Goal: Information Seeking & Learning: Learn about a topic

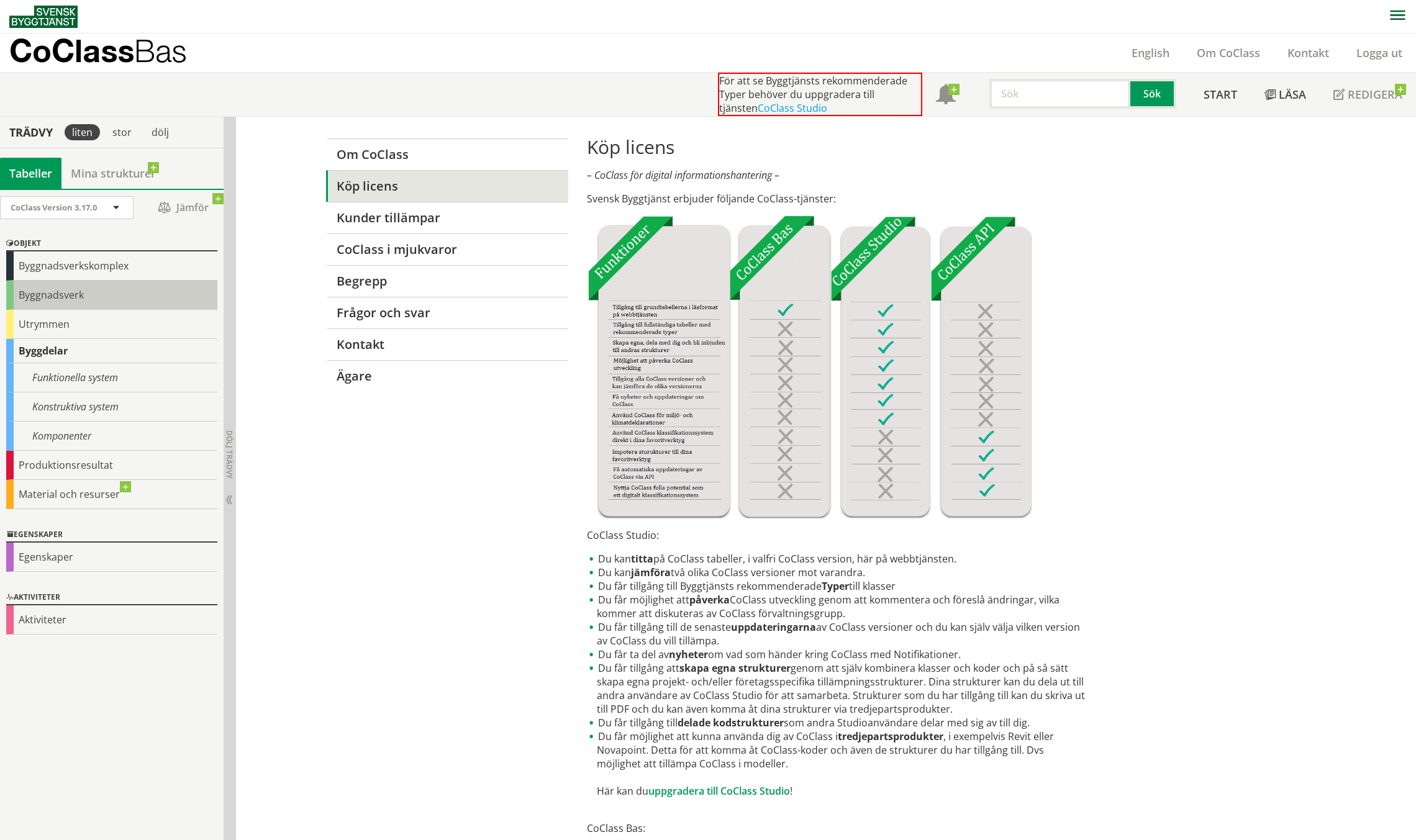
click at [96, 289] on div "Byggnadsverk" at bounding box center [112, 295] width 211 height 29
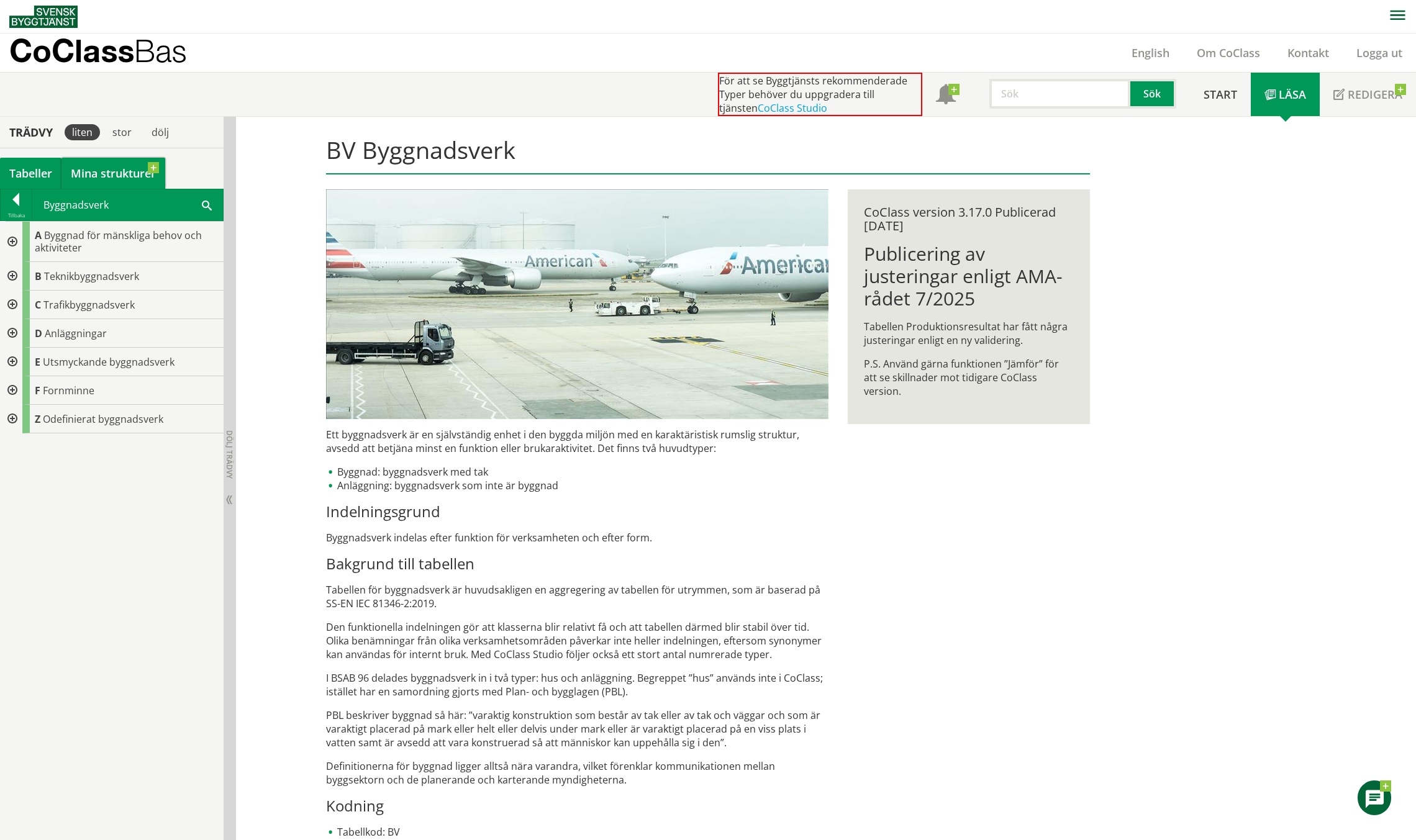
click at [83, 168] on link "Mina strukturer" at bounding box center [113, 173] width 104 height 31
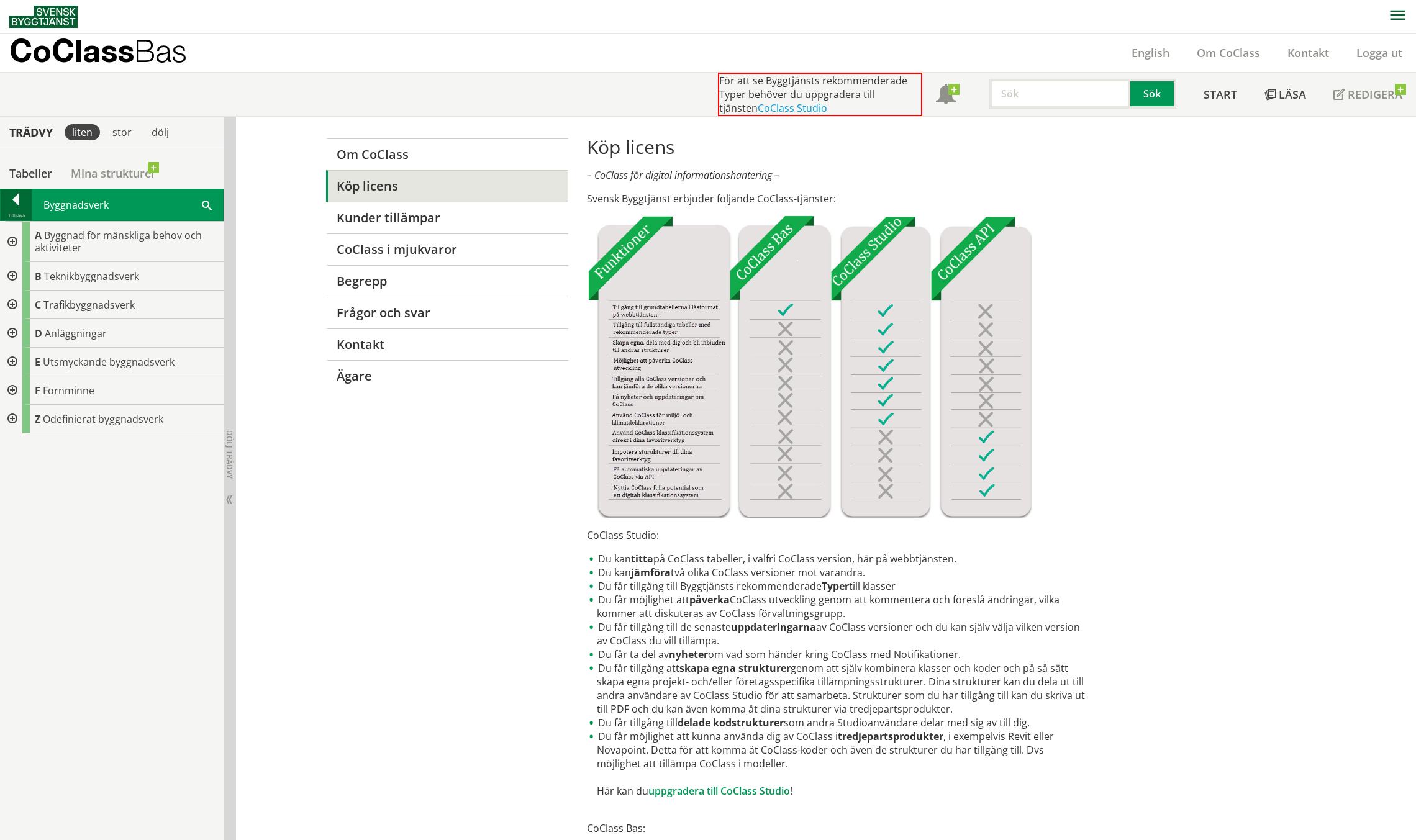
click at [21, 195] on div at bounding box center [16, 202] width 31 height 17
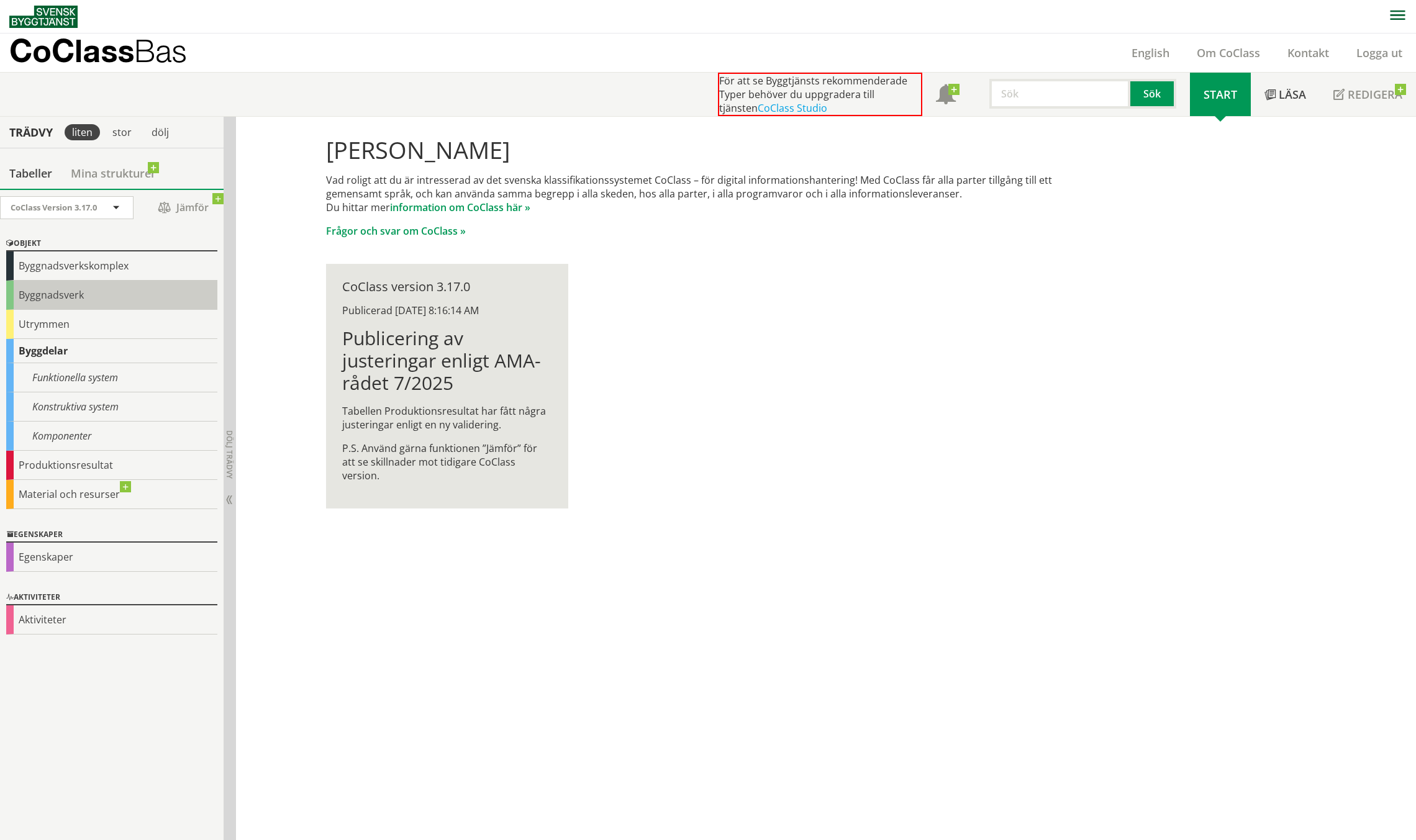
click at [83, 295] on div "Byggnadsverk" at bounding box center [112, 295] width 211 height 29
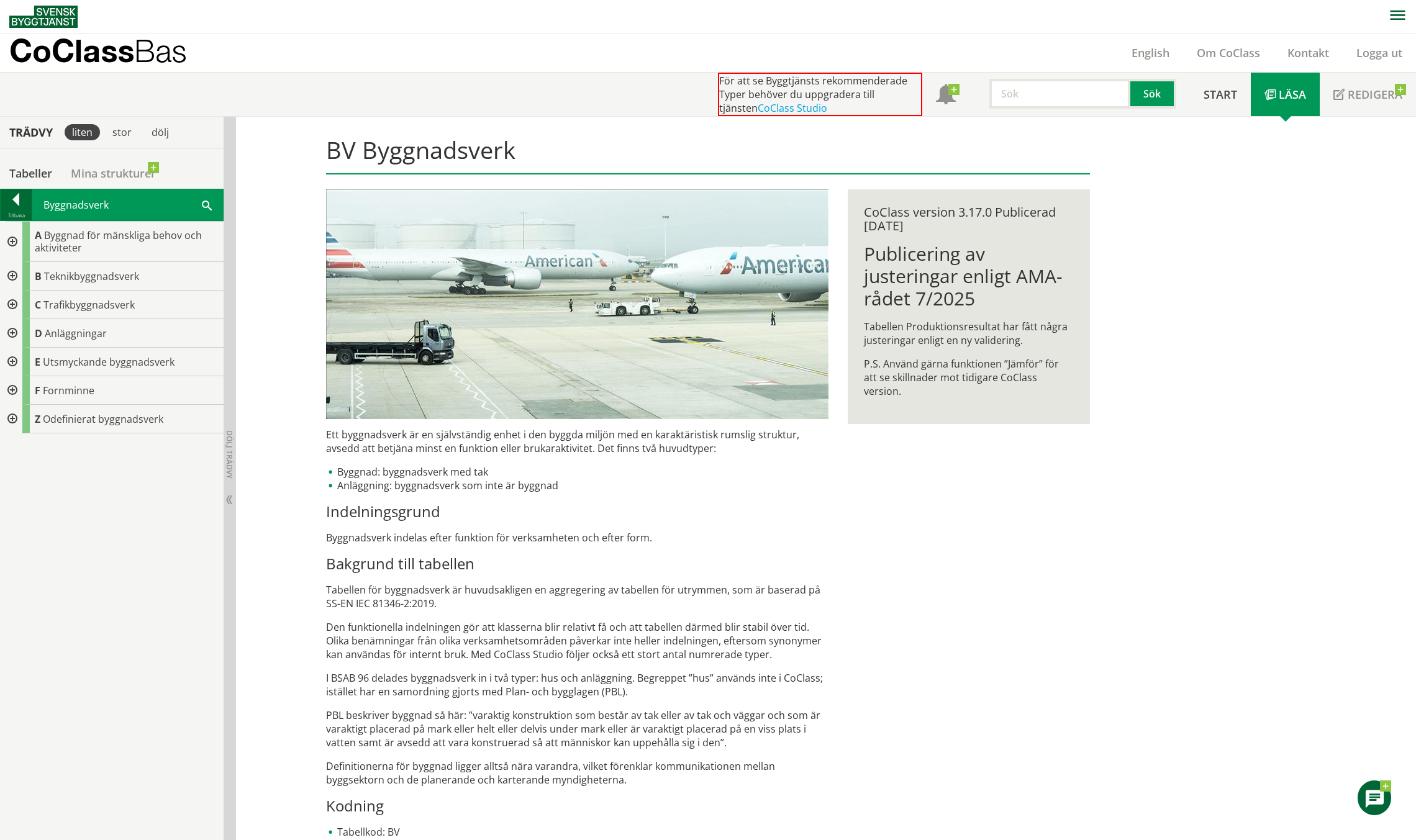
click at [16, 200] on div at bounding box center [16, 202] width 31 height 17
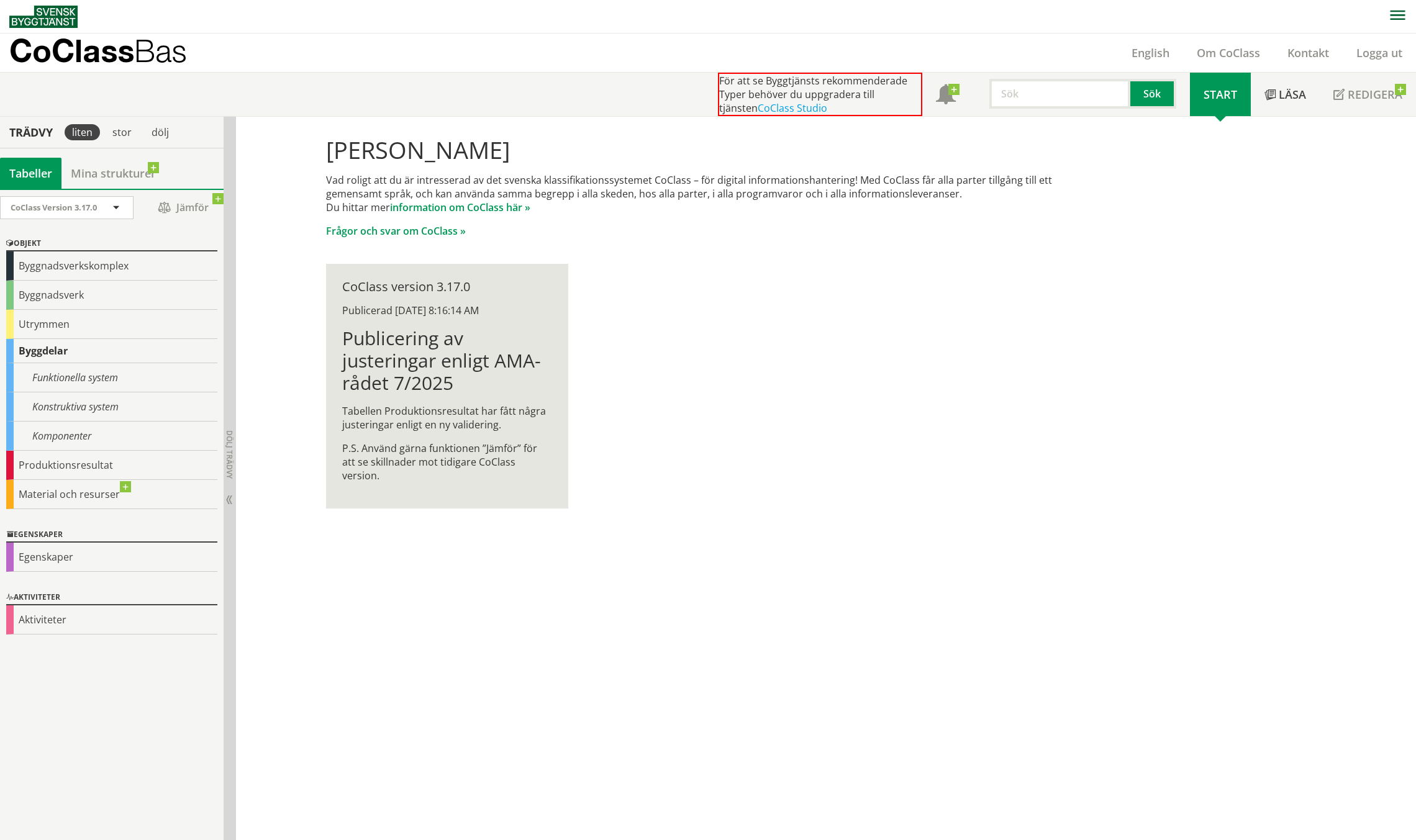
click at [22, 170] on div "Tabeller" at bounding box center [31, 173] width 62 height 31
click at [108, 177] on link "Mina strukturer" at bounding box center [113, 173] width 104 height 31
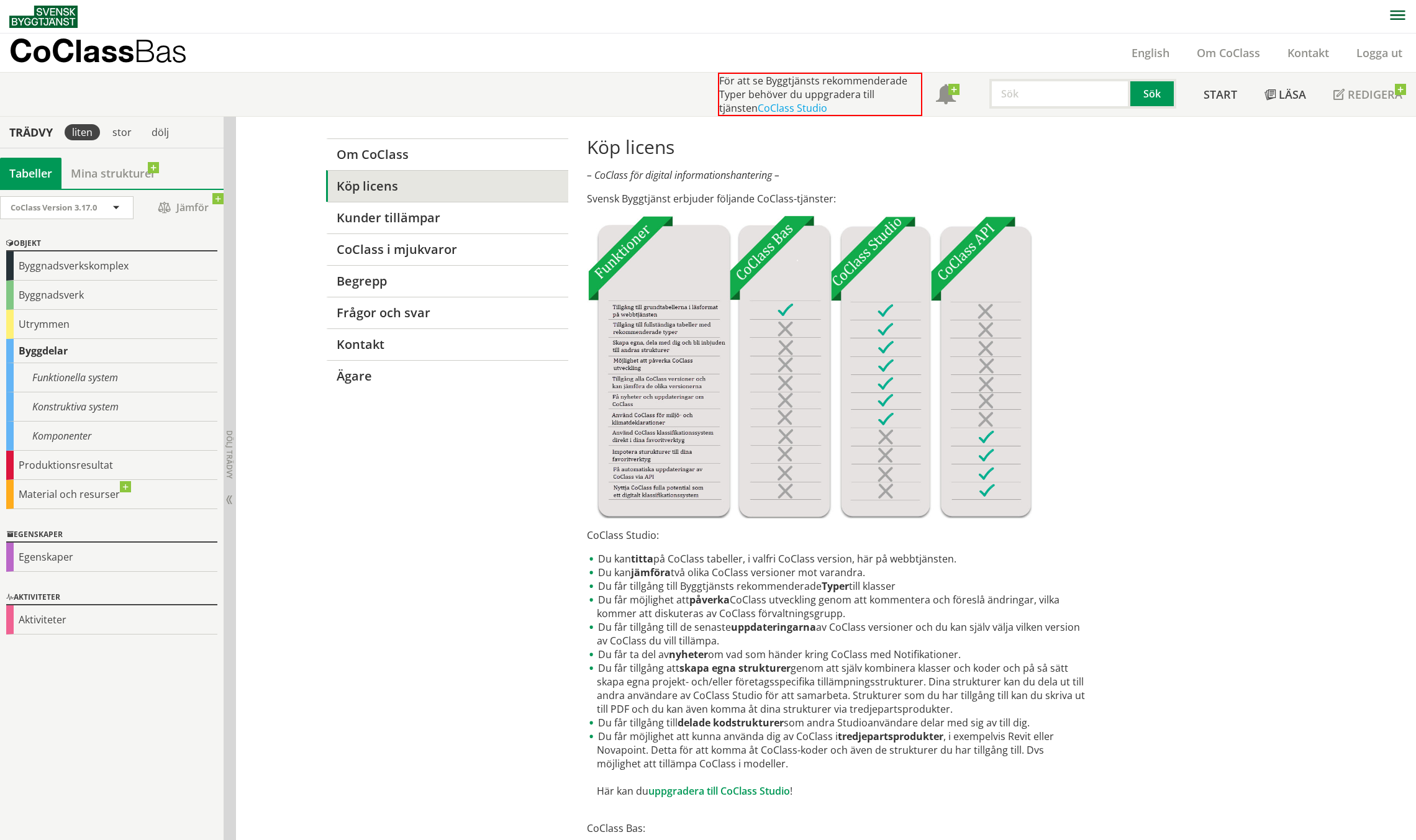
click at [31, 173] on div "Tabeller" at bounding box center [31, 173] width 62 height 31
click at [50, 614] on div "Aktiviteter" at bounding box center [112, 620] width 211 height 29
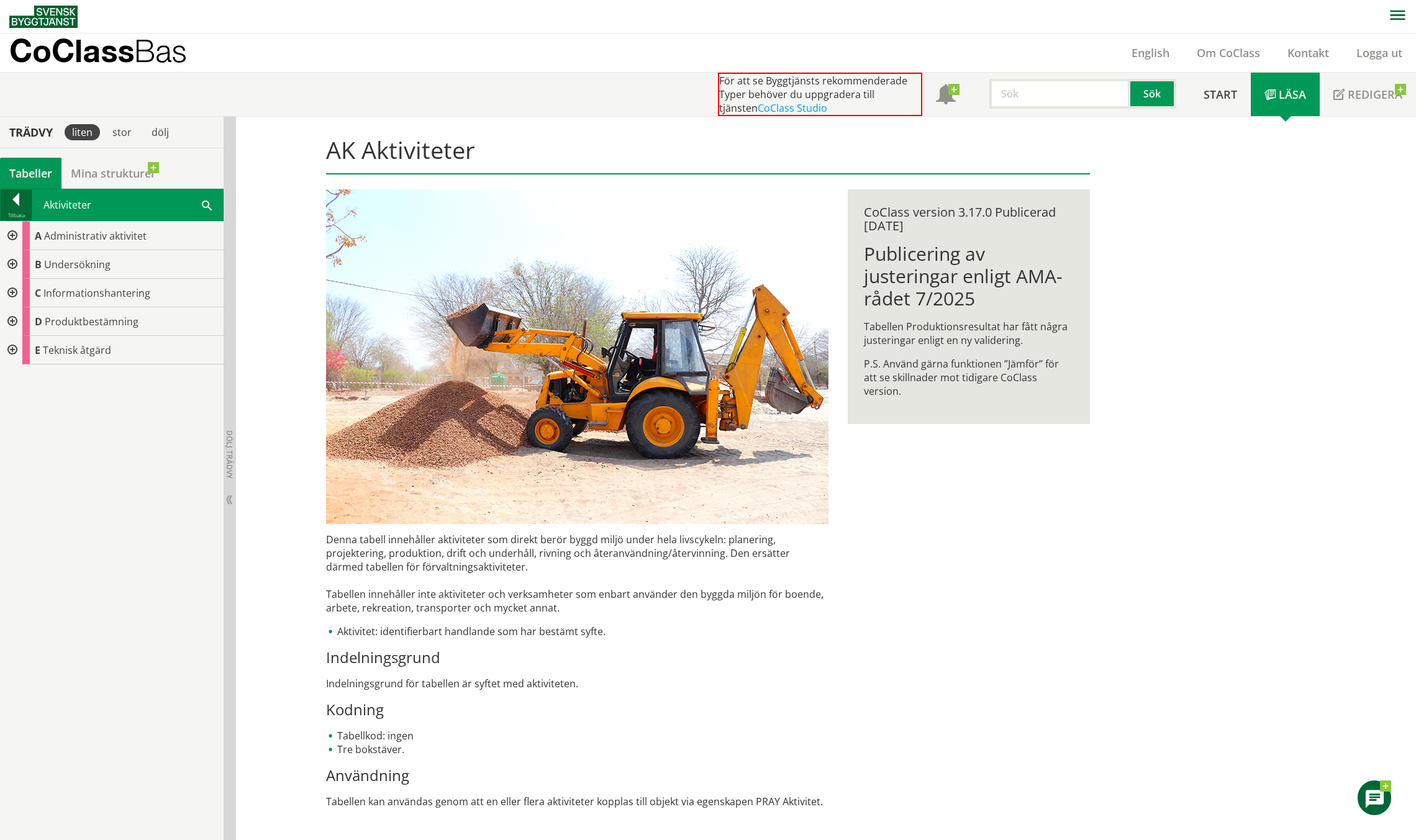
click at [15, 204] on div at bounding box center [16, 202] width 31 height 17
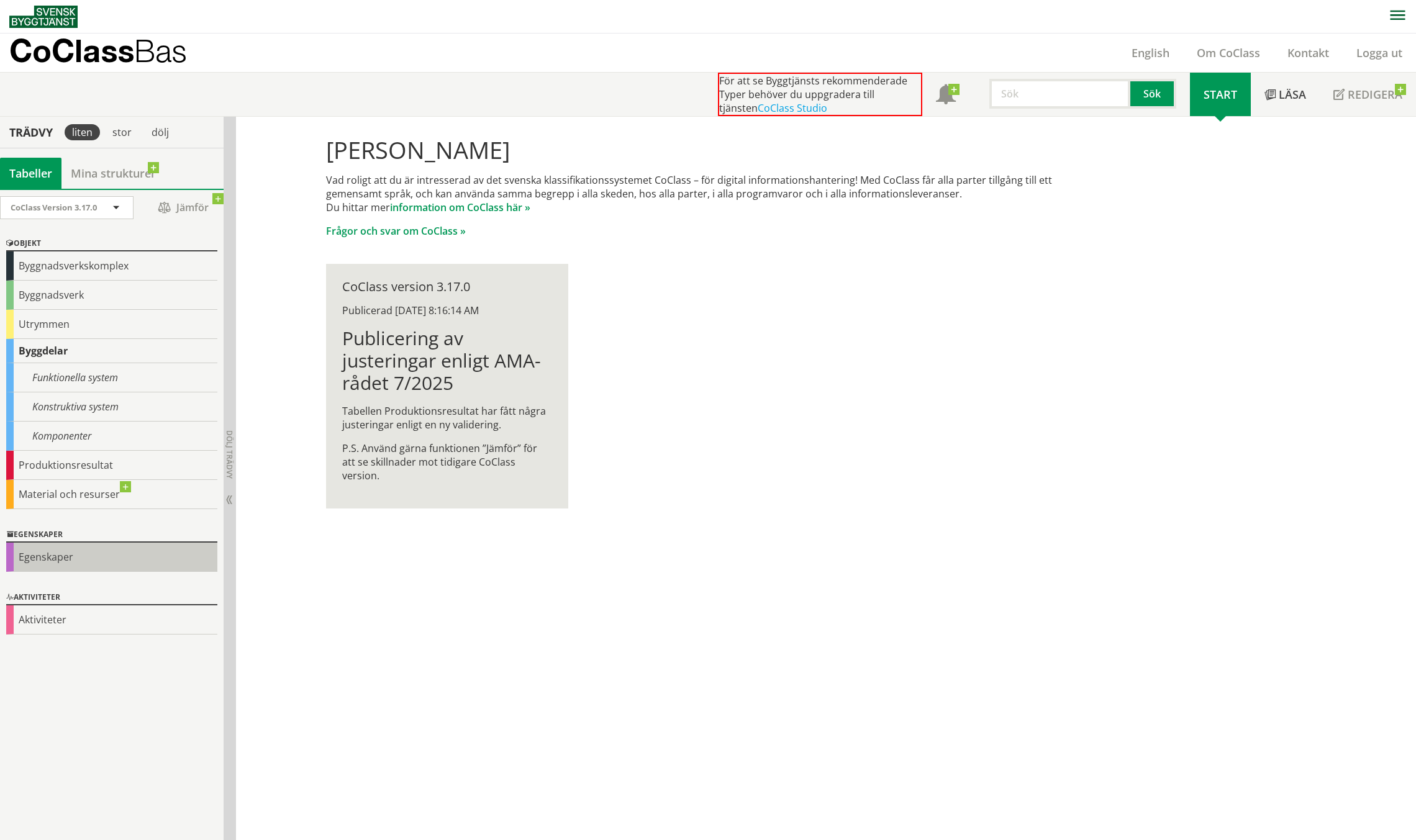
click at [50, 561] on div "Egenskaper" at bounding box center [112, 557] width 211 height 29
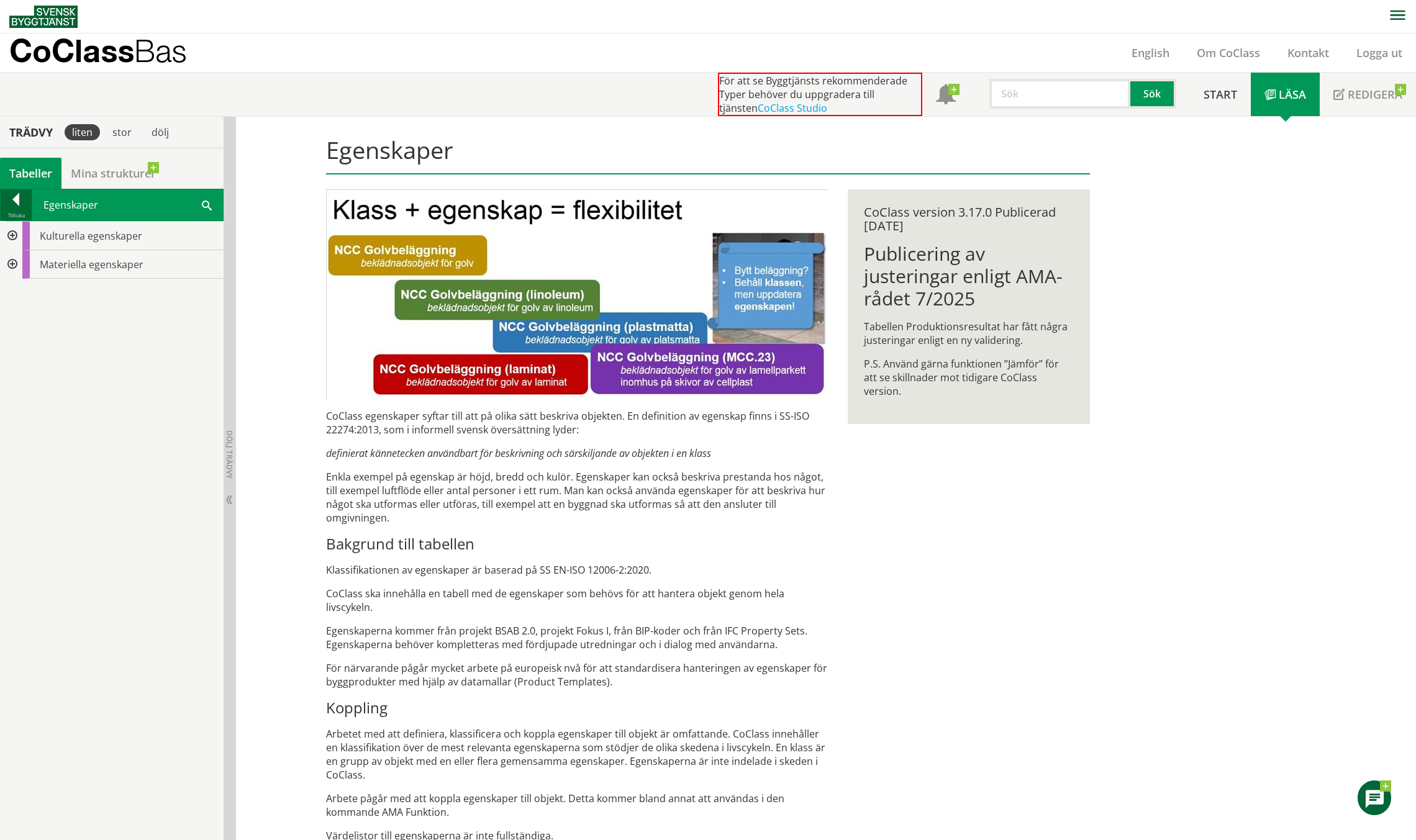
click at [17, 198] on div at bounding box center [16, 202] width 31 height 17
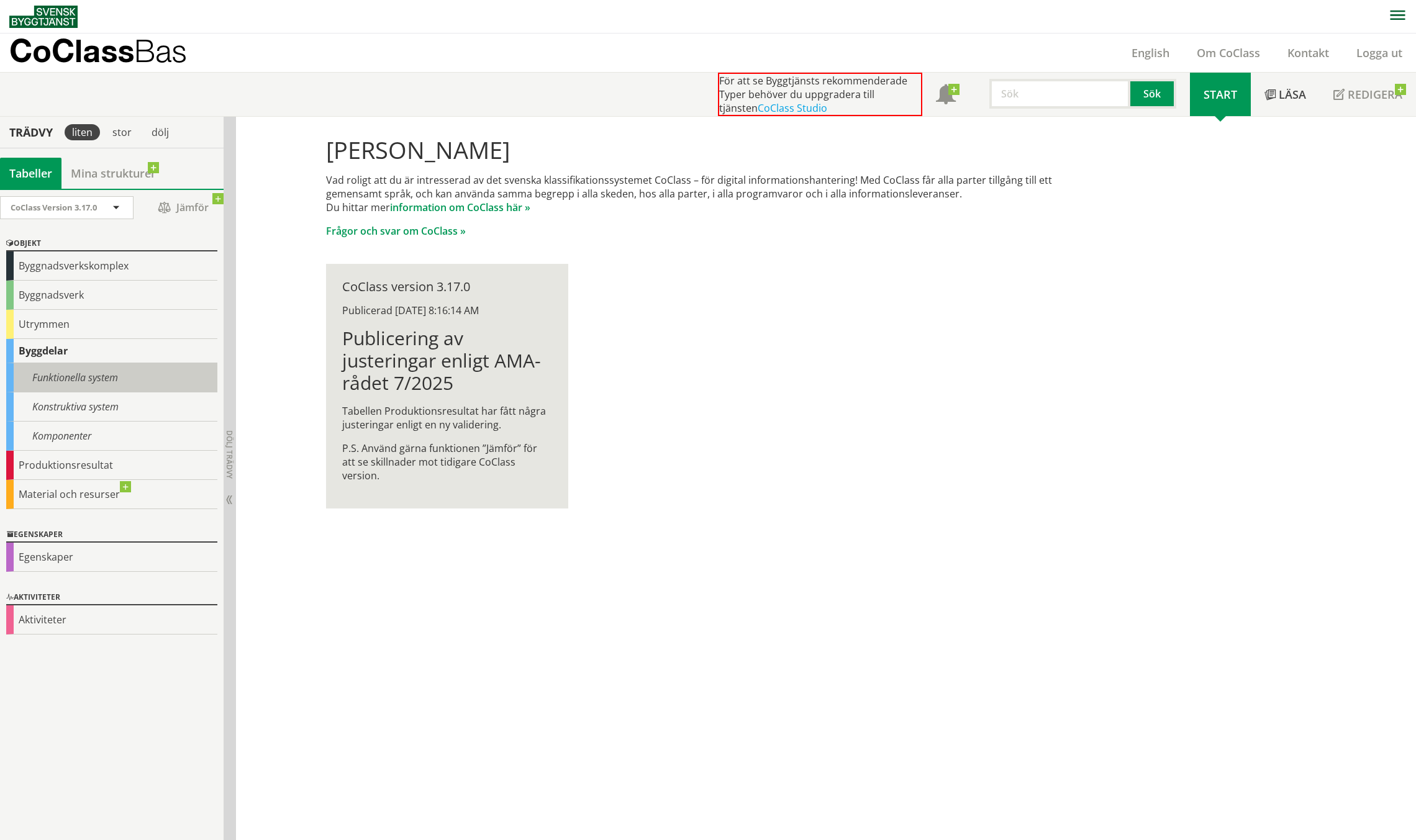
click at [116, 384] on div "Funktionella system" at bounding box center [112, 378] width 211 height 29
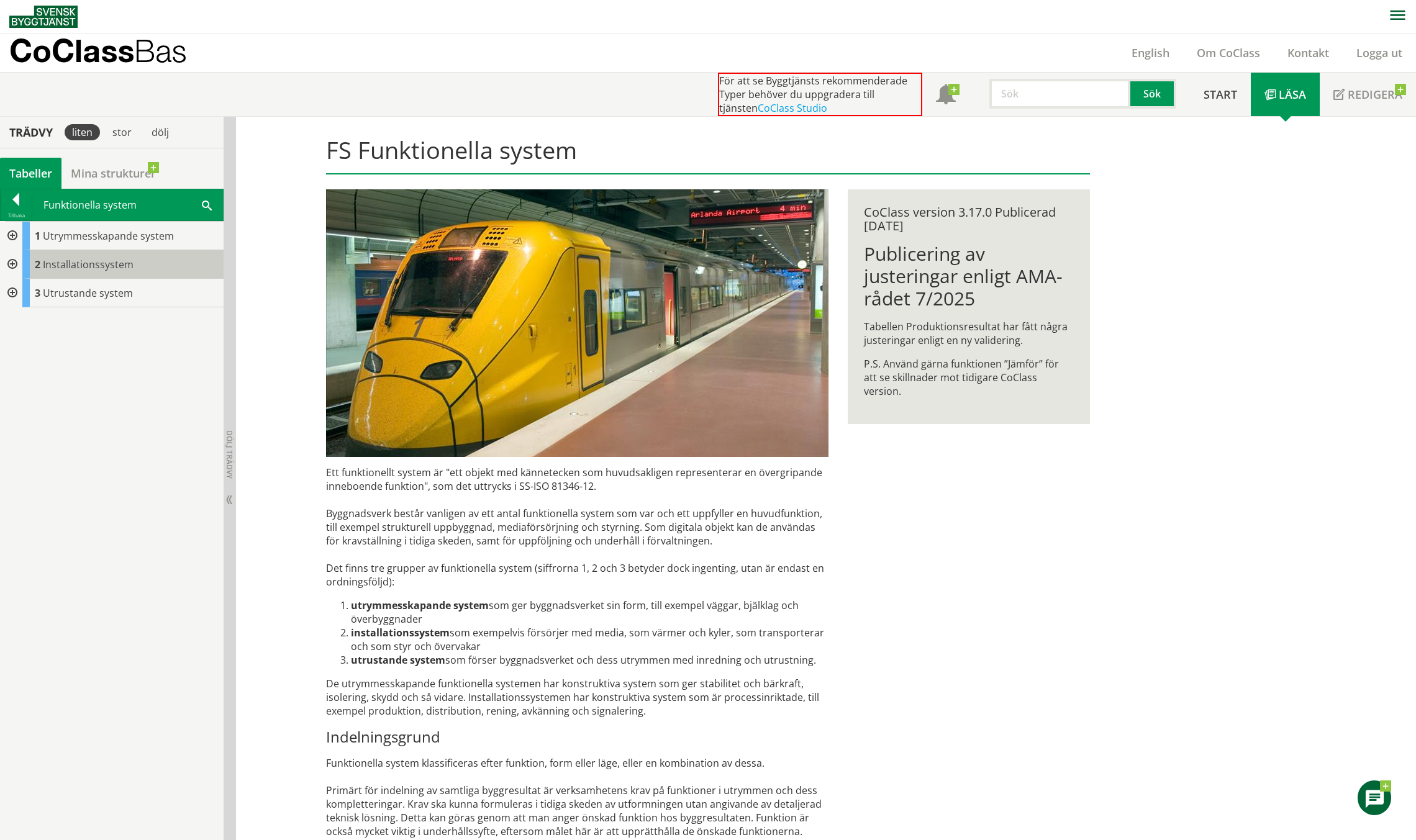
click at [93, 271] on span "Installationssystem" at bounding box center [88, 264] width 91 height 13
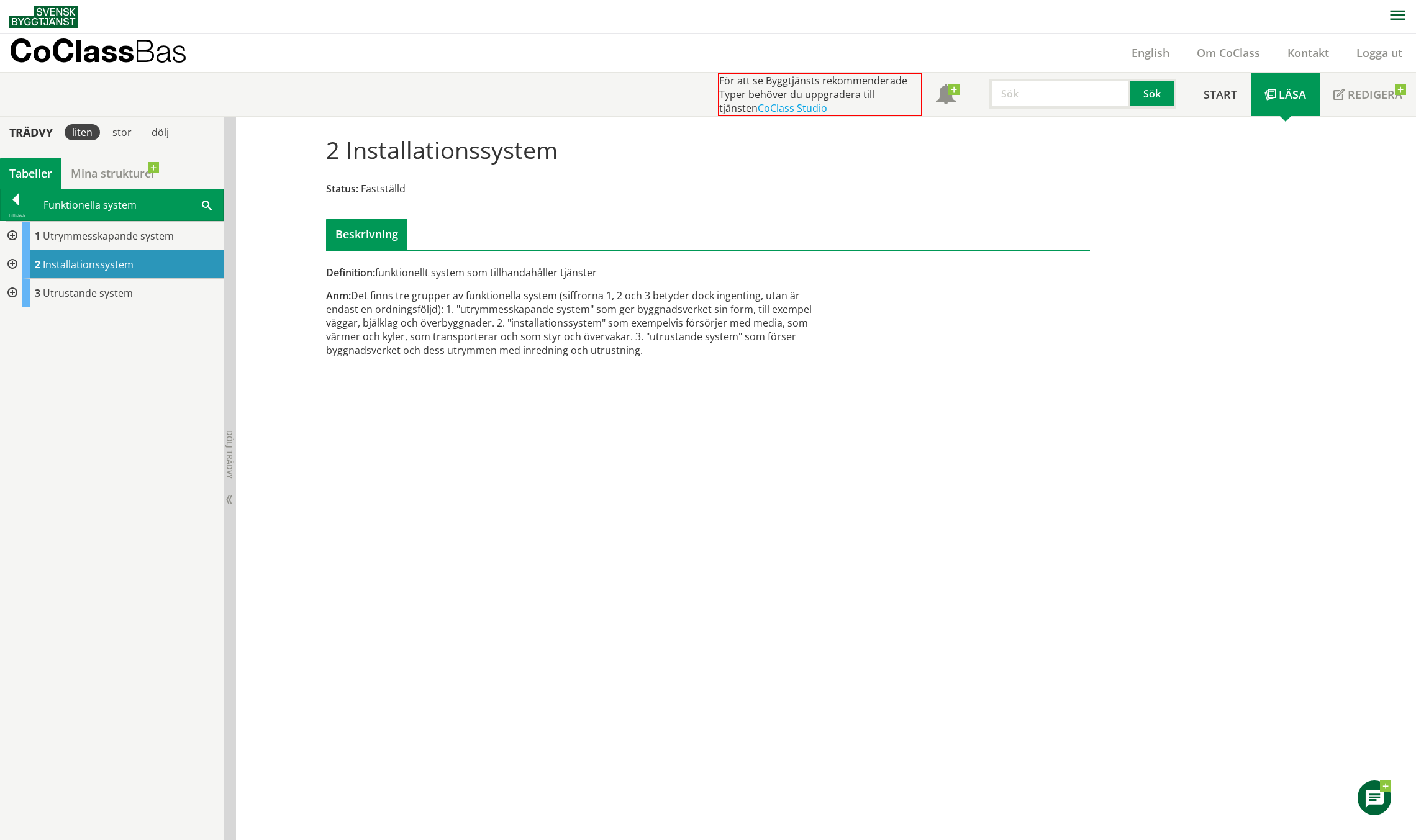
click at [13, 261] on div at bounding box center [11, 264] width 22 height 29
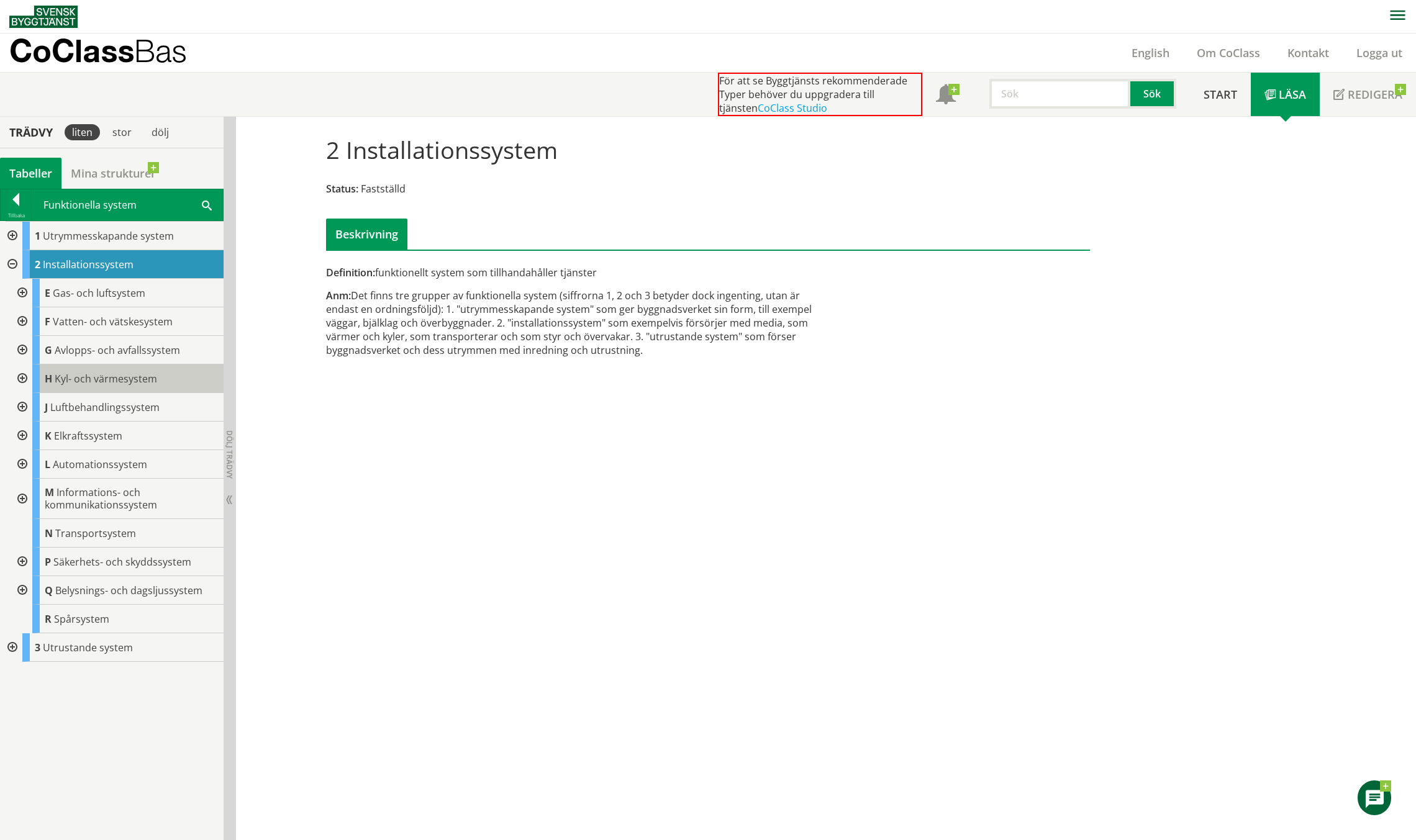
click at [126, 384] on span "Kyl- och värmesystem" at bounding box center [106, 378] width 102 height 13
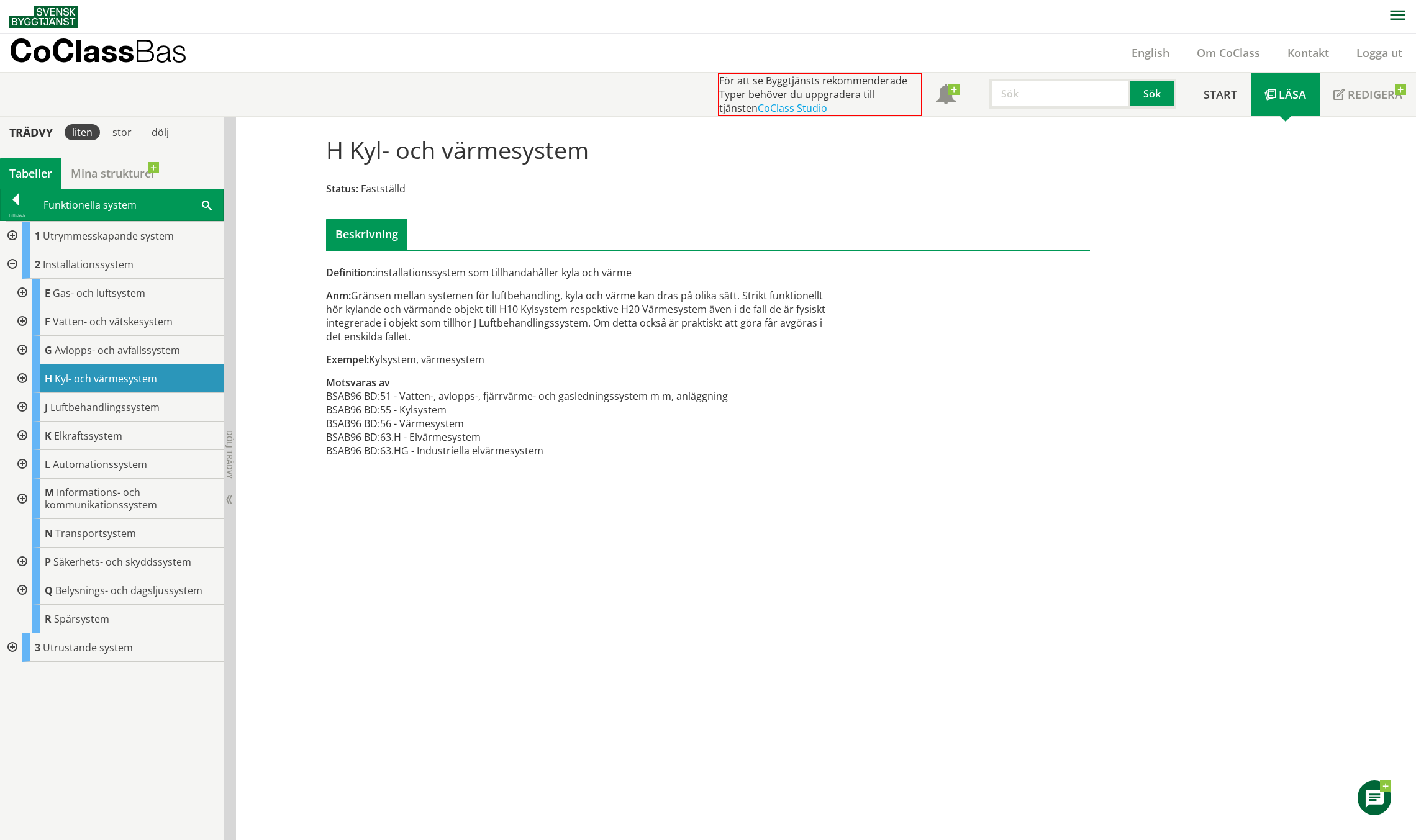
click at [24, 383] on div at bounding box center [21, 378] width 22 height 29
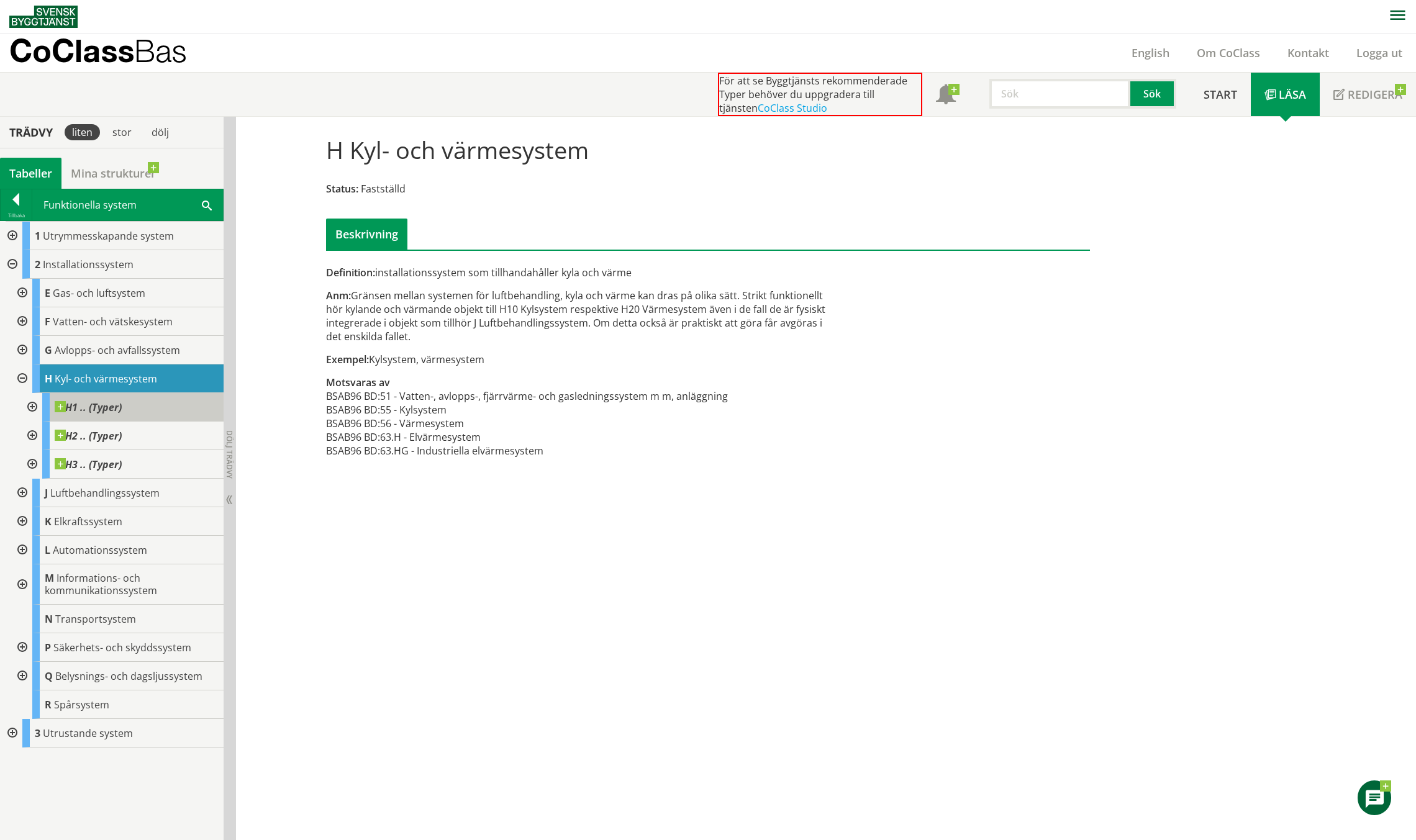
click at [100, 412] on span "H1 .. (Typer)" at bounding box center [88, 407] width 67 height 13
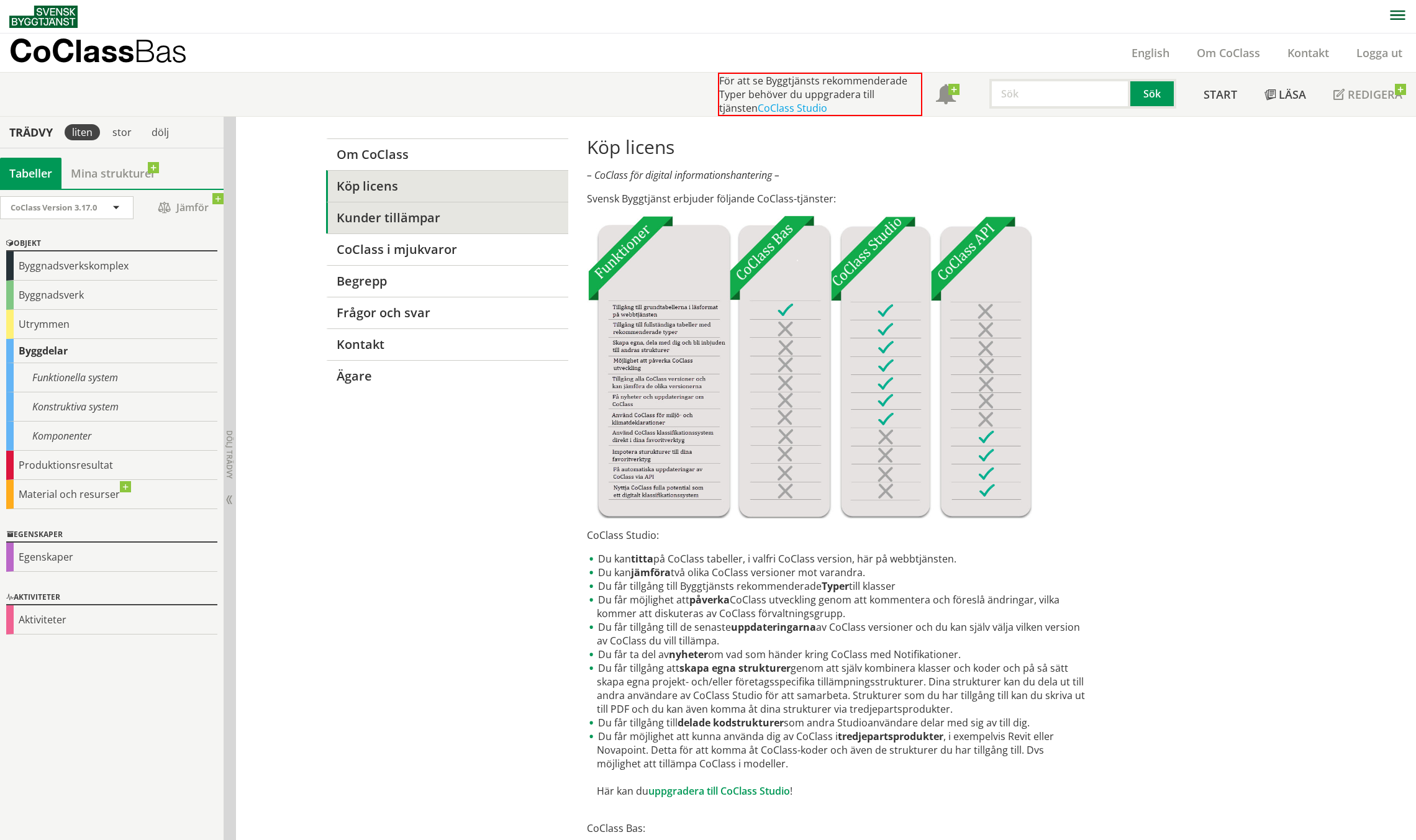
click at [408, 220] on link "Kunder tillämpar" at bounding box center [447, 217] width 241 height 31
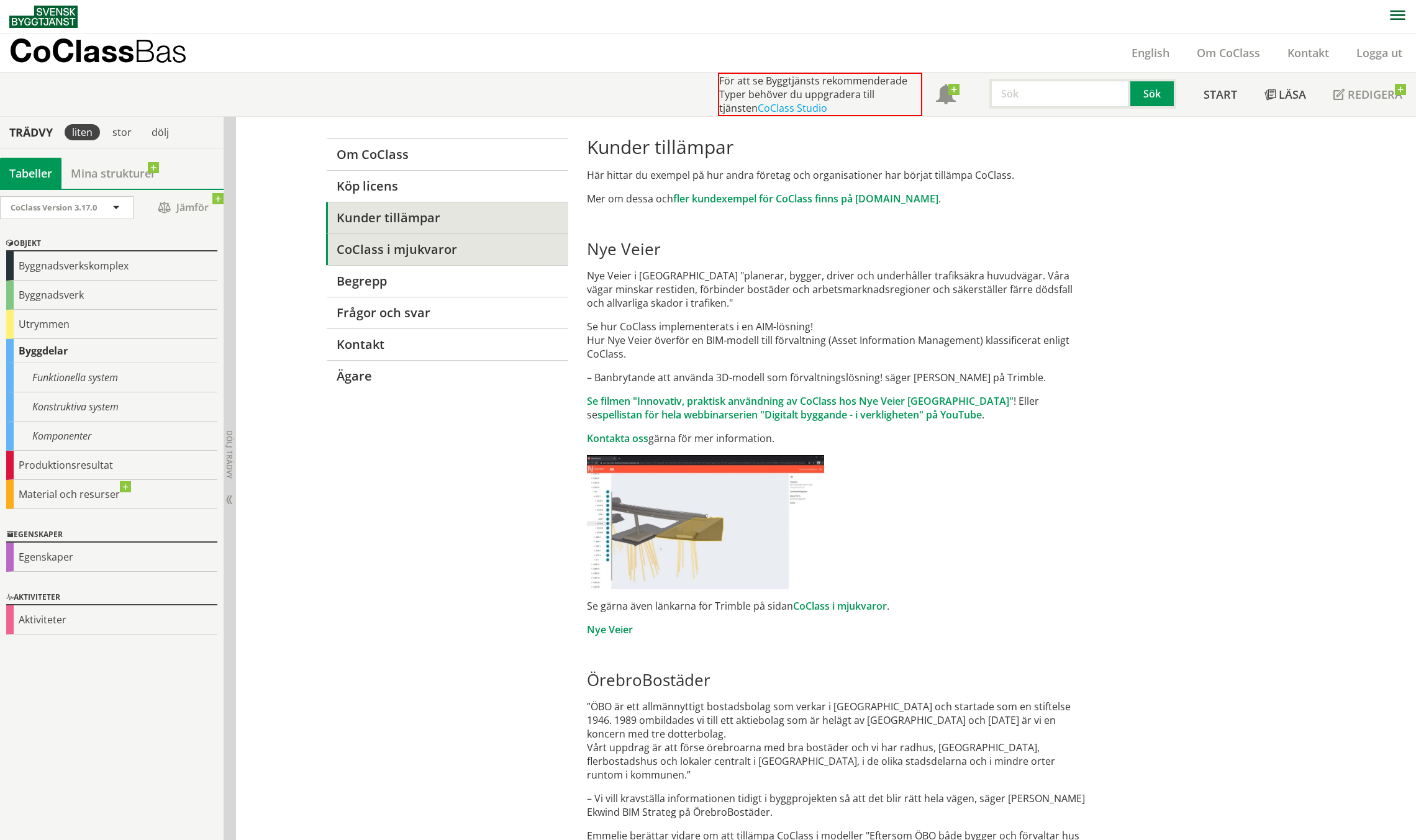
click at [410, 253] on link "CoClass i mjukvaror" at bounding box center [447, 249] width 241 height 31
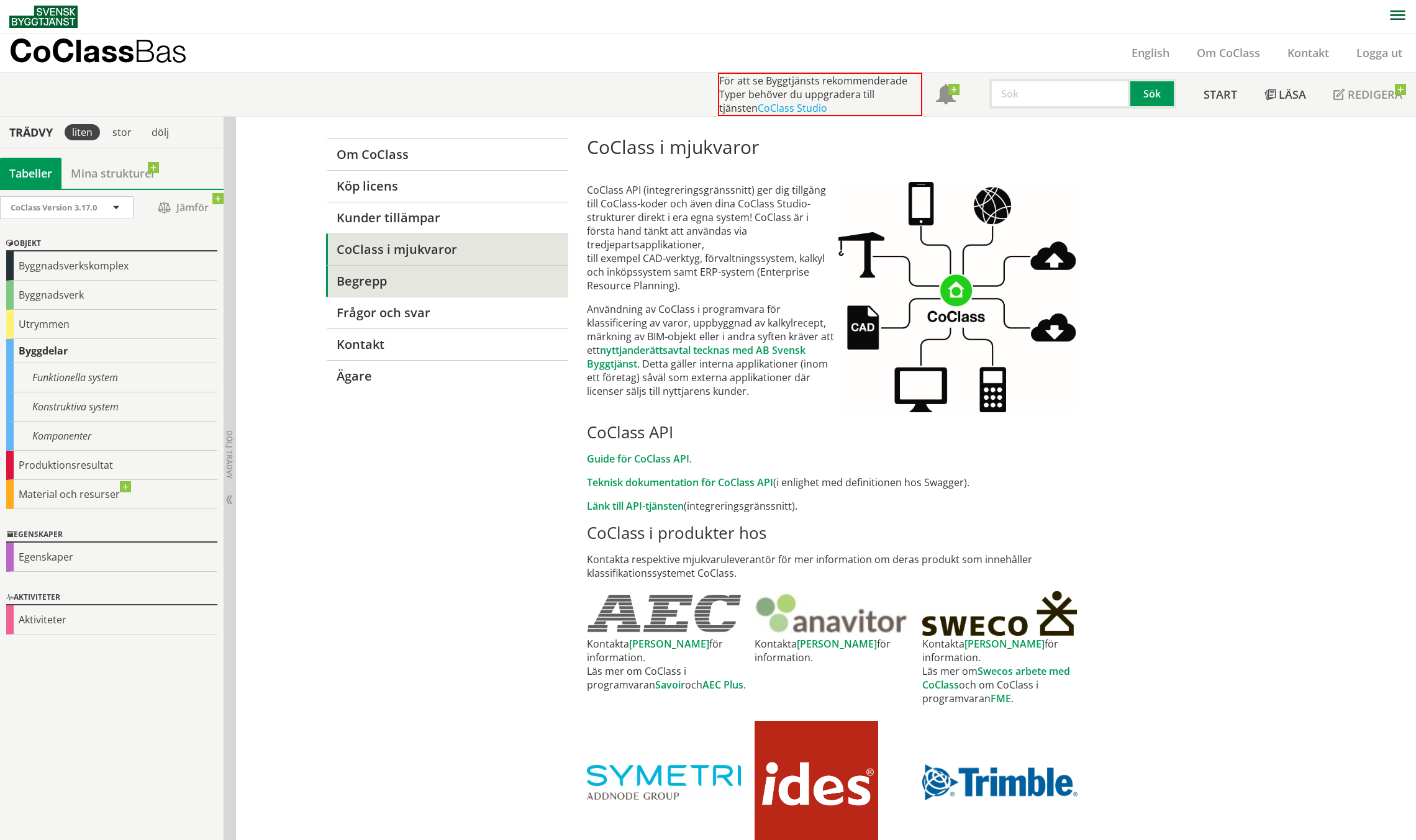
click at [405, 285] on link "Begrepp" at bounding box center [447, 281] width 241 height 31
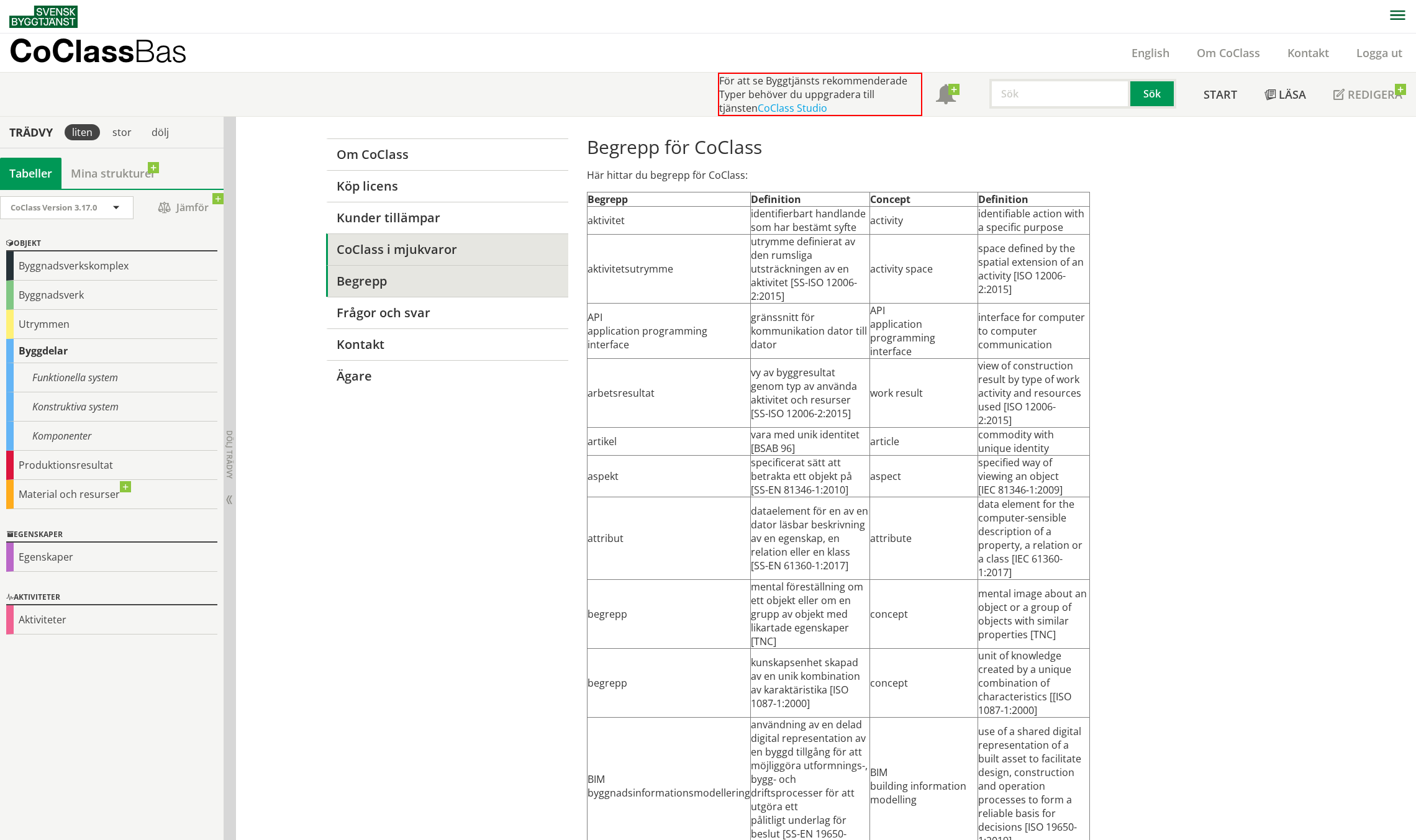
click at [428, 253] on link "CoClass i mjukvaror" at bounding box center [447, 249] width 241 height 31
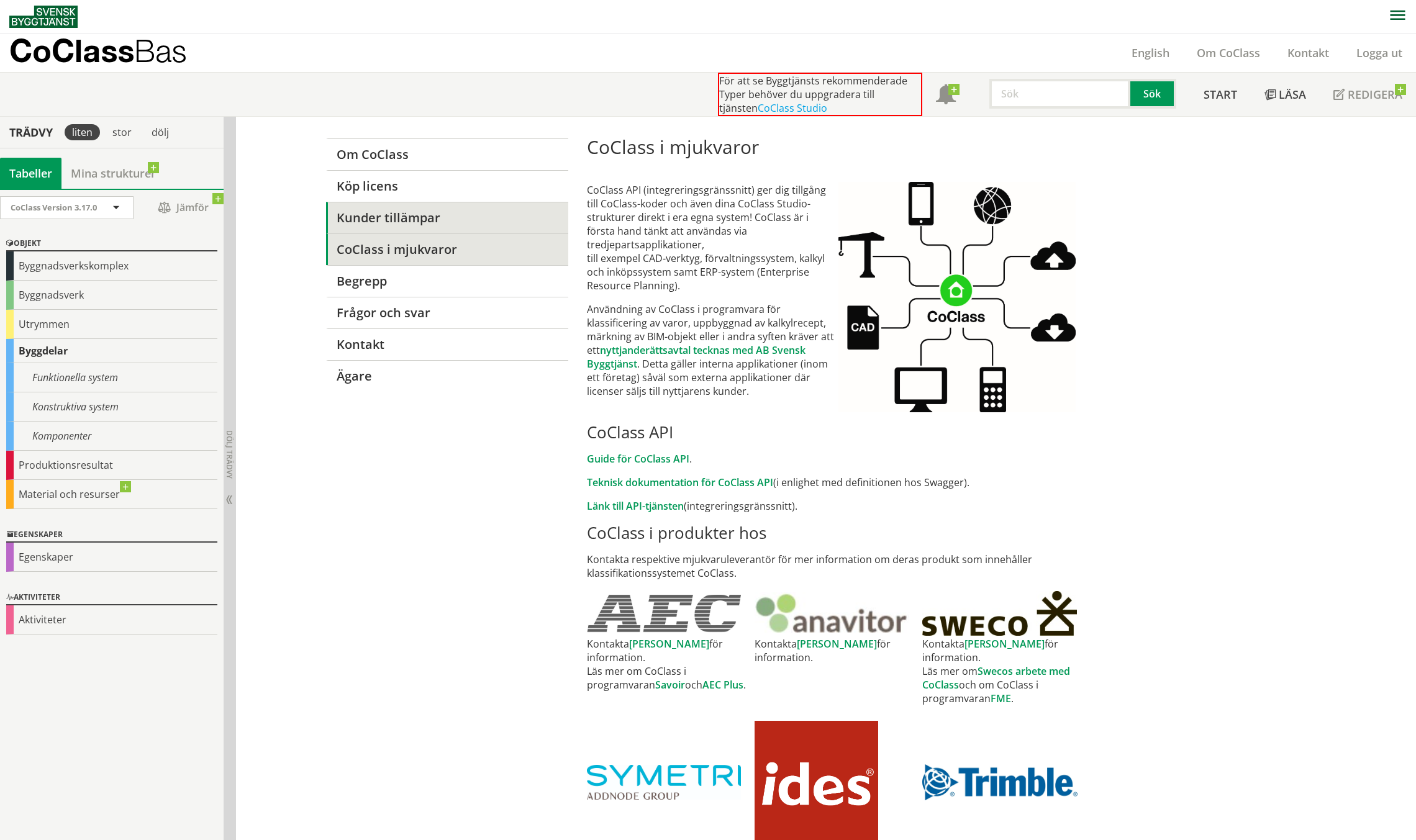
click at [402, 215] on link "Kunder tillämpar" at bounding box center [447, 217] width 241 height 31
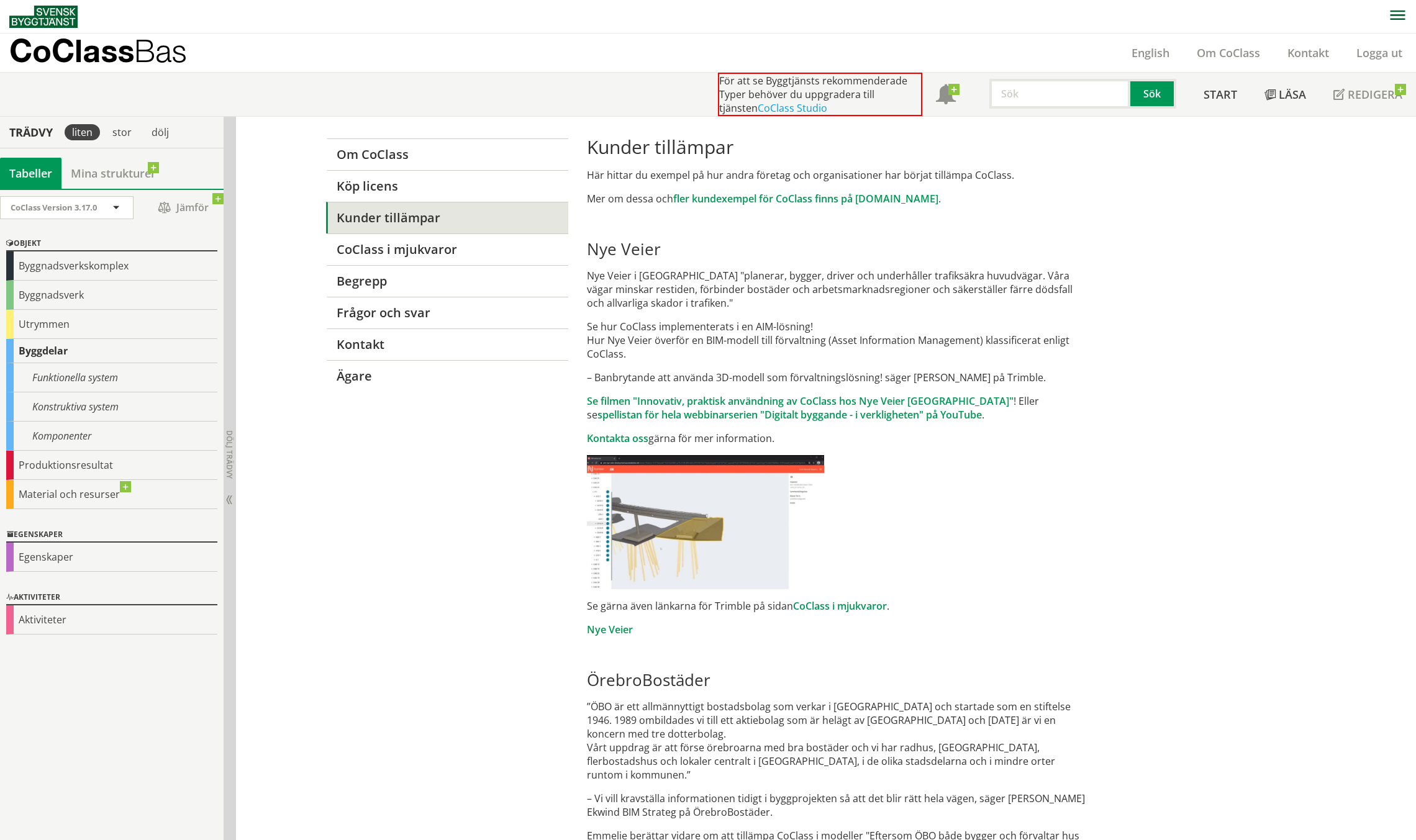
click at [15, 135] on div "Trädvy" at bounding box center [31, 132] width 57 height 13
click at [85, 270] on div "Byggnadsverkskomplex" at bounding box center [112, 266] width 211 height 29
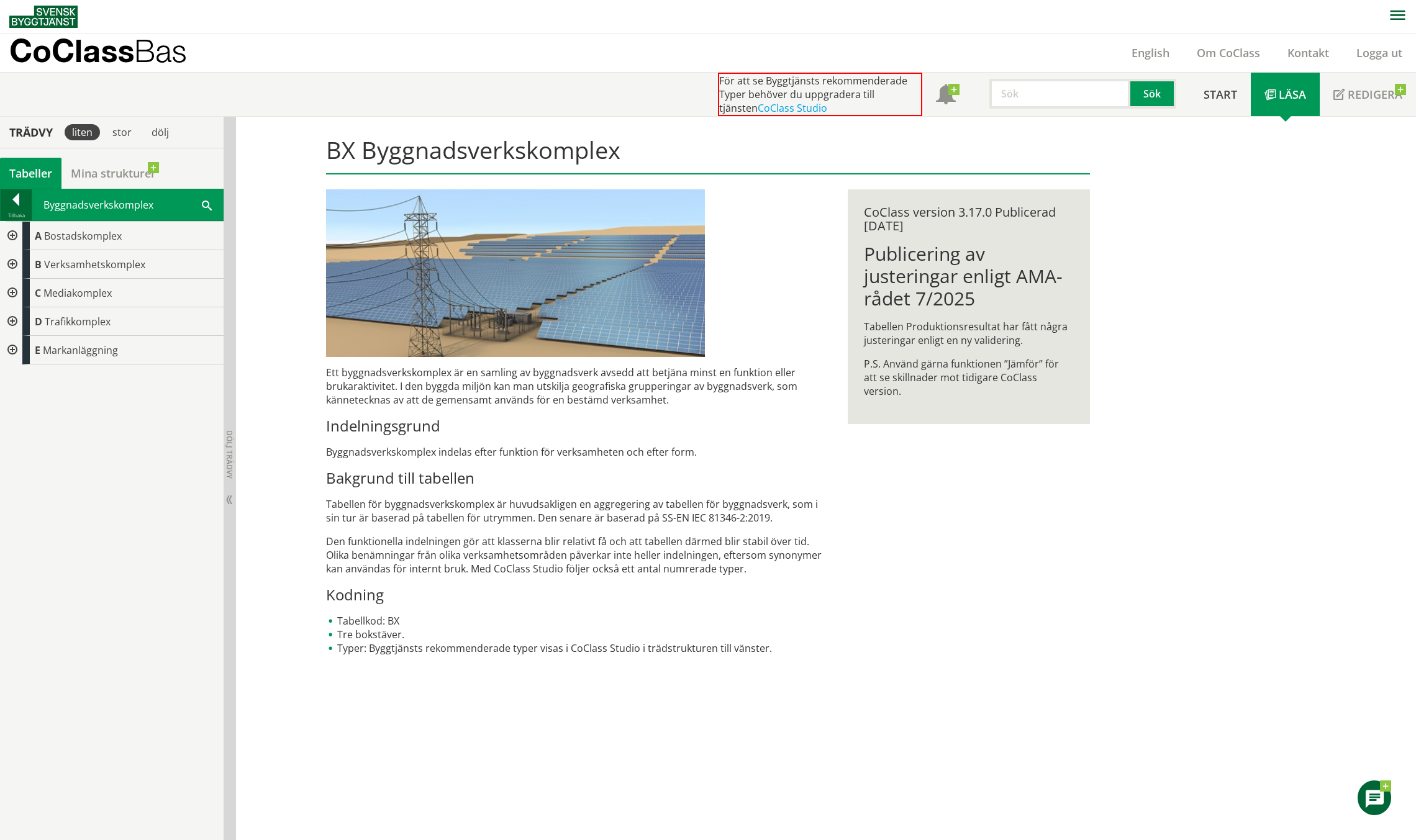
click at [17, 193] on div at bounding box center [16, 202] width 31 height 17
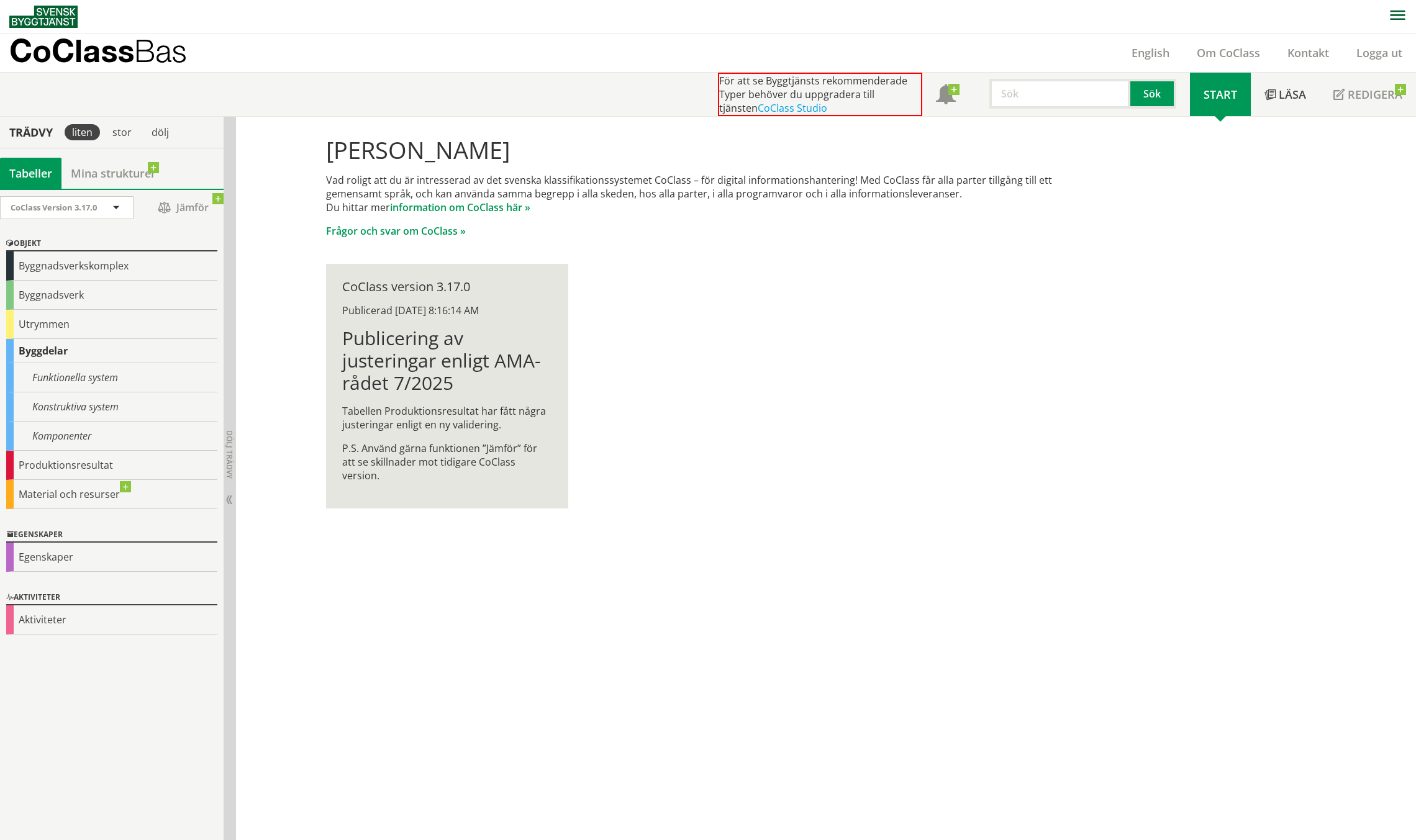
click at [1223, 96] on span "Start" at bounding box center [1220, 94] width 33 height 15
click at [70, 298] on div "Byggnadsverk" at bounding box center [112, 295] width 211 height 29
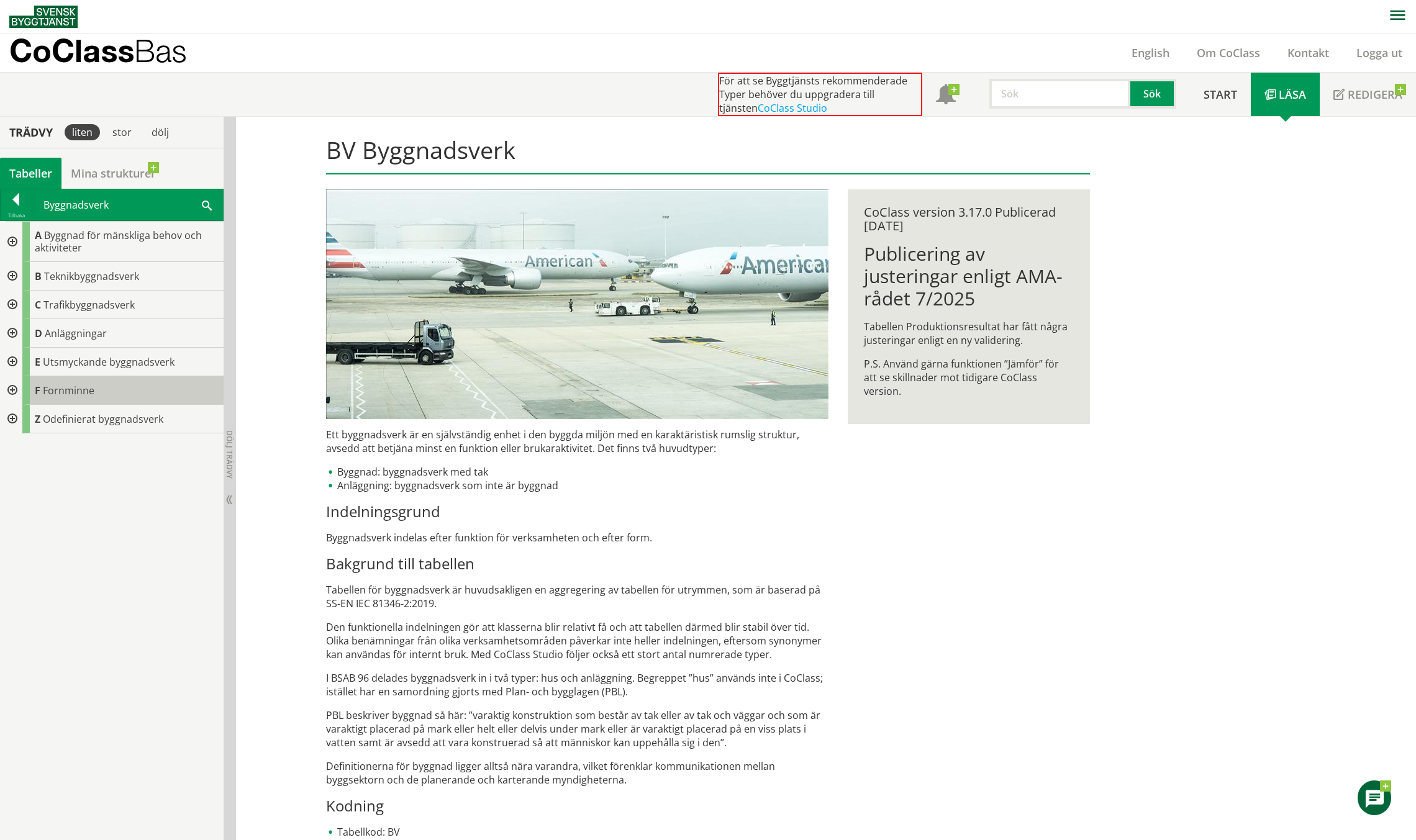
click at [88, 395] on span "Fornminne" at bounding box center [68, 390] width 51 height 13
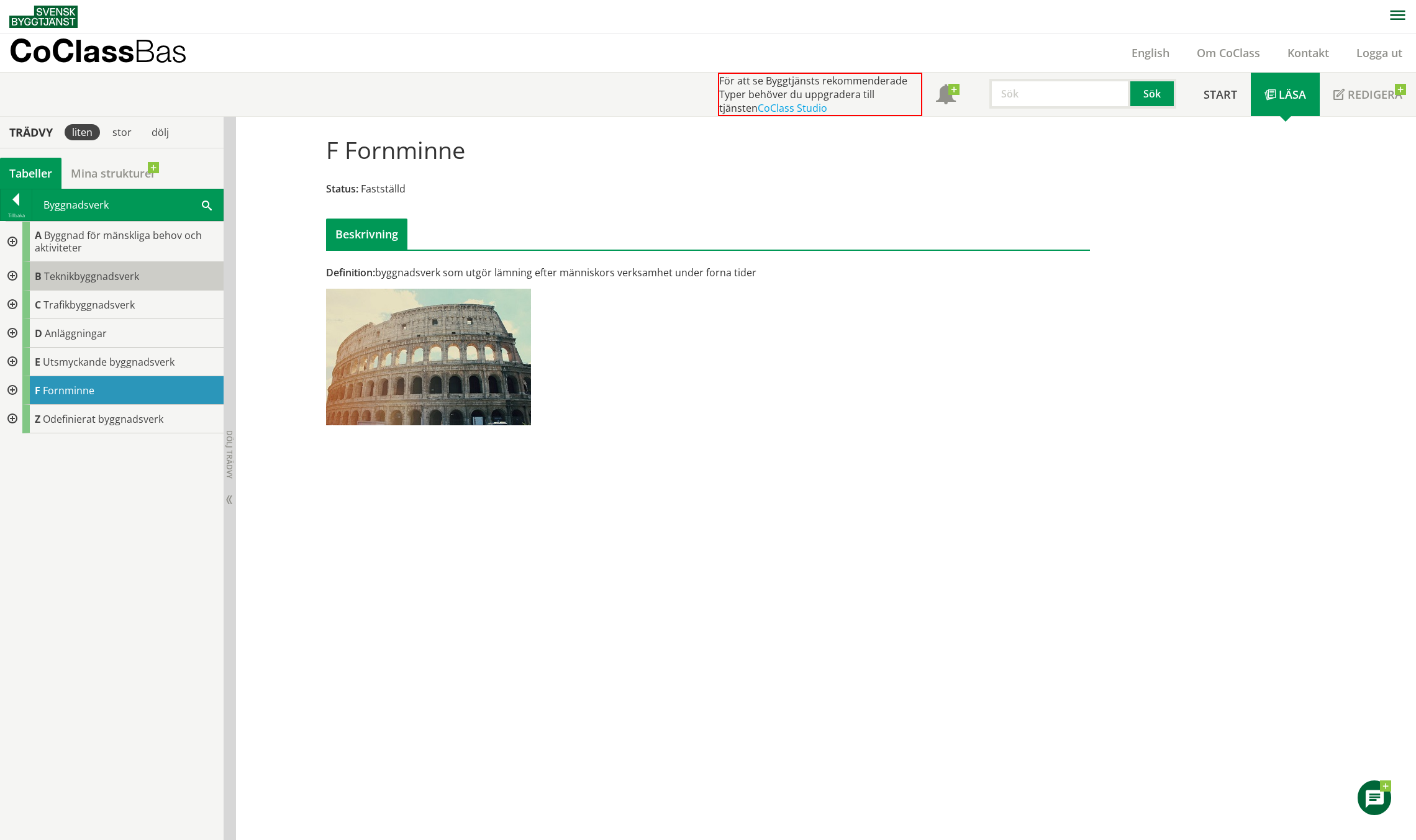
click at [99, 285] on div "B Teknikbyggnadsverk" at bounding box center [122, 276] width 201 height 29
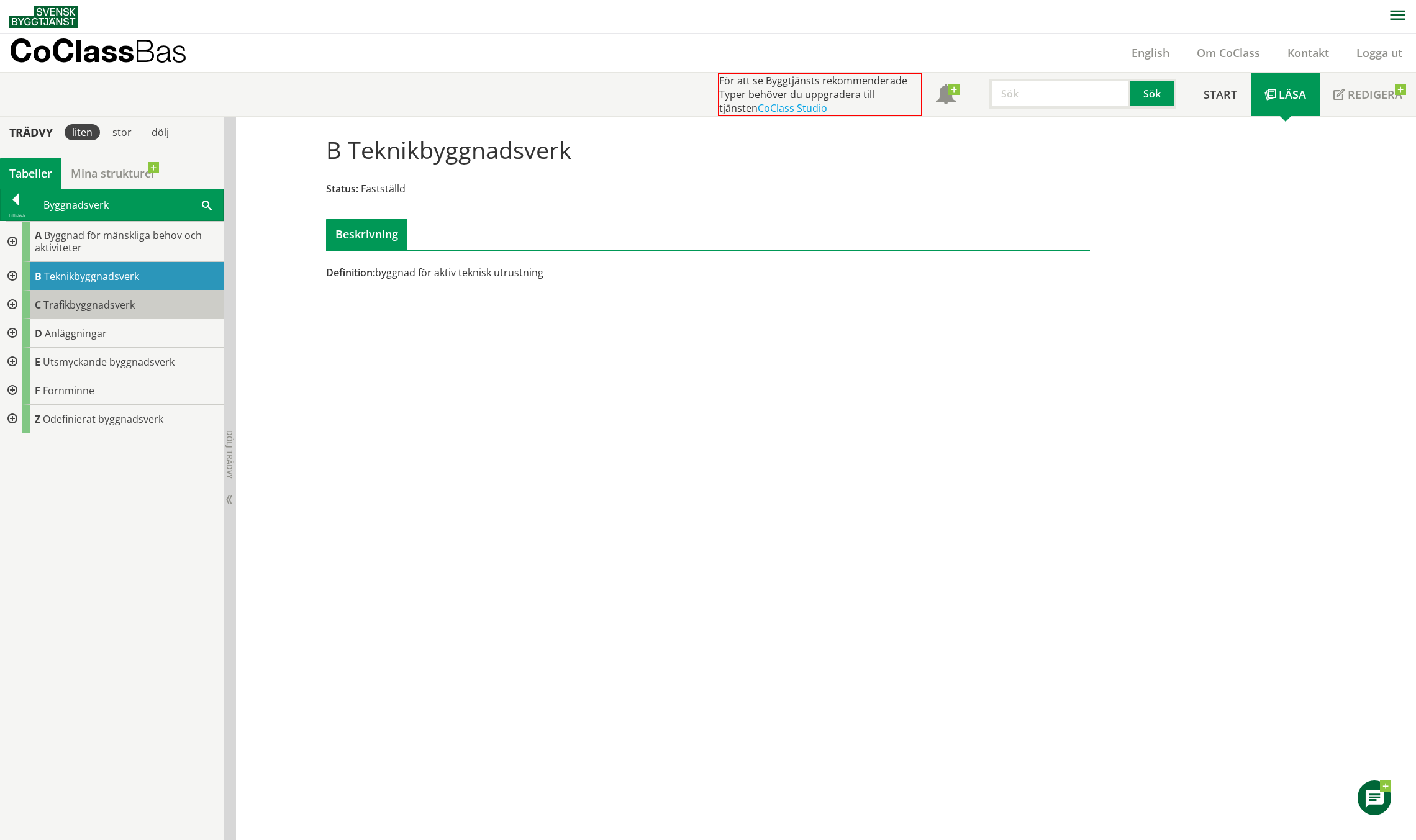
click at [72, 313] on div "C Trafikbyggnadsverk" at bounding box center [122, 305] width 201 height 29
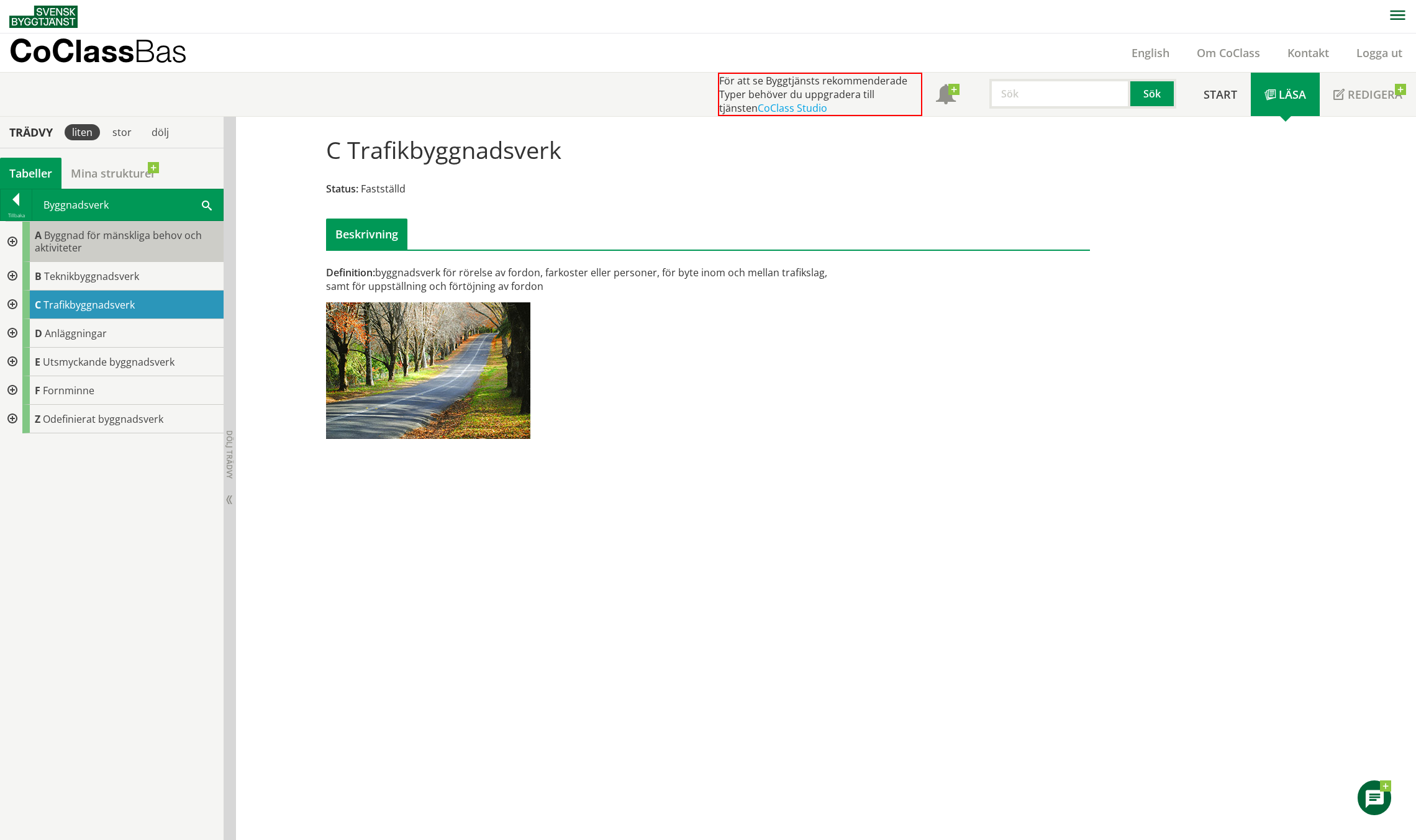
click at [84, 241] on span "Byggnad för mänskliga behov och aktiviteter" at bounding box center [118, 241] width 167 height 26
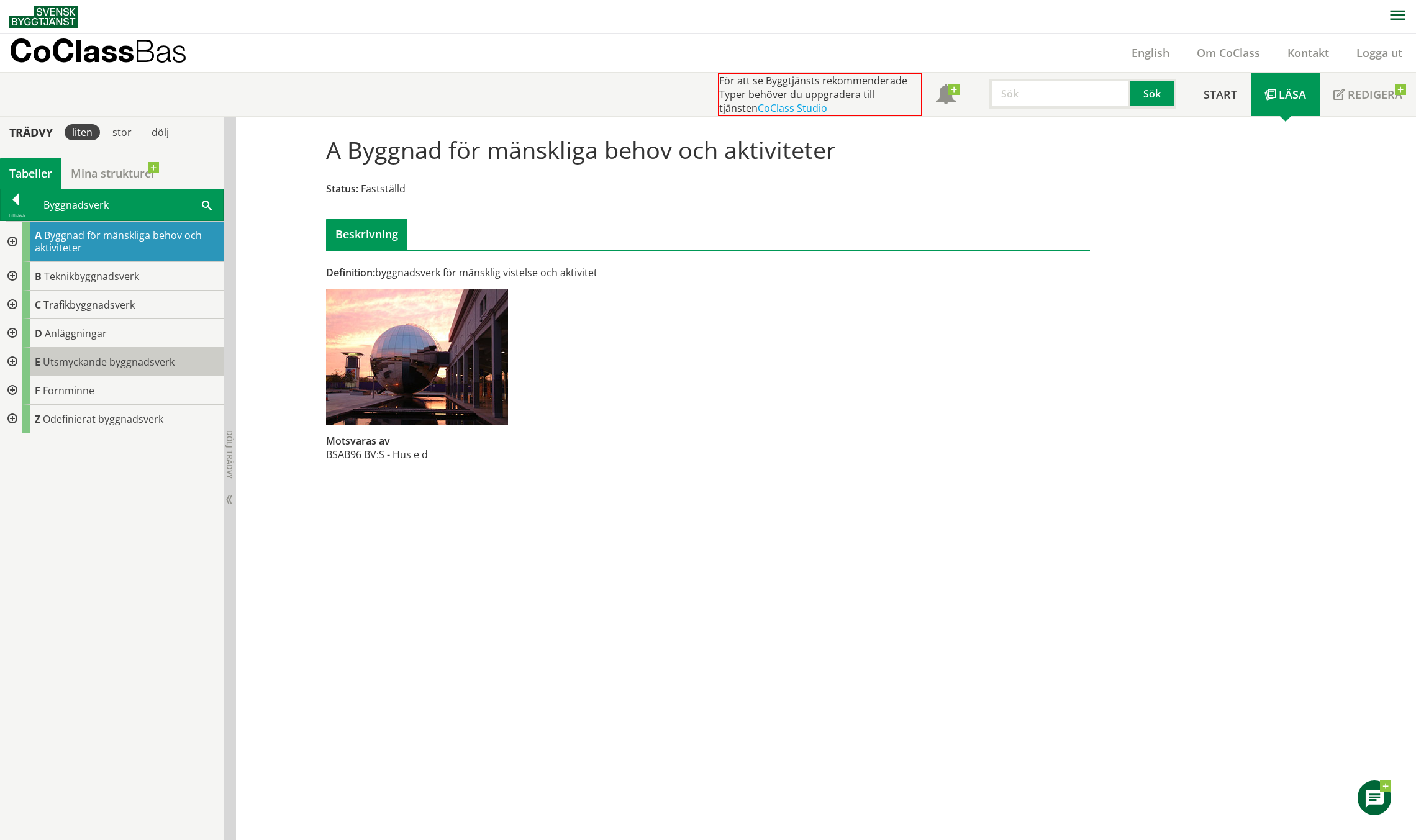
click at [92, 349] on div "E Utsmyckande byggnadsverk" at bounding box center [122, 362] width 201 height 29
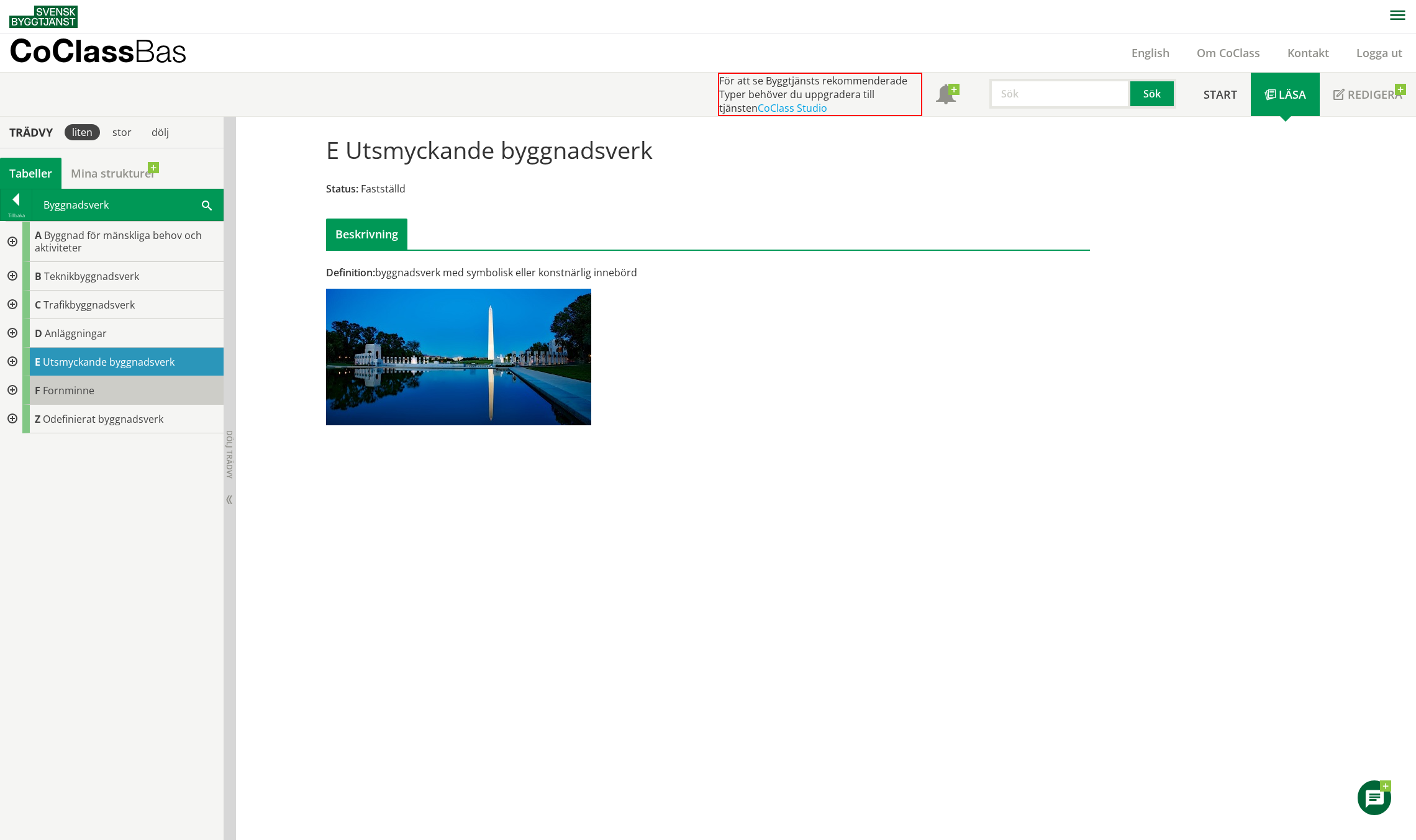
click at [93, 385] on span "Fornminne" at bounding box center [68, 390] width 51 height 13
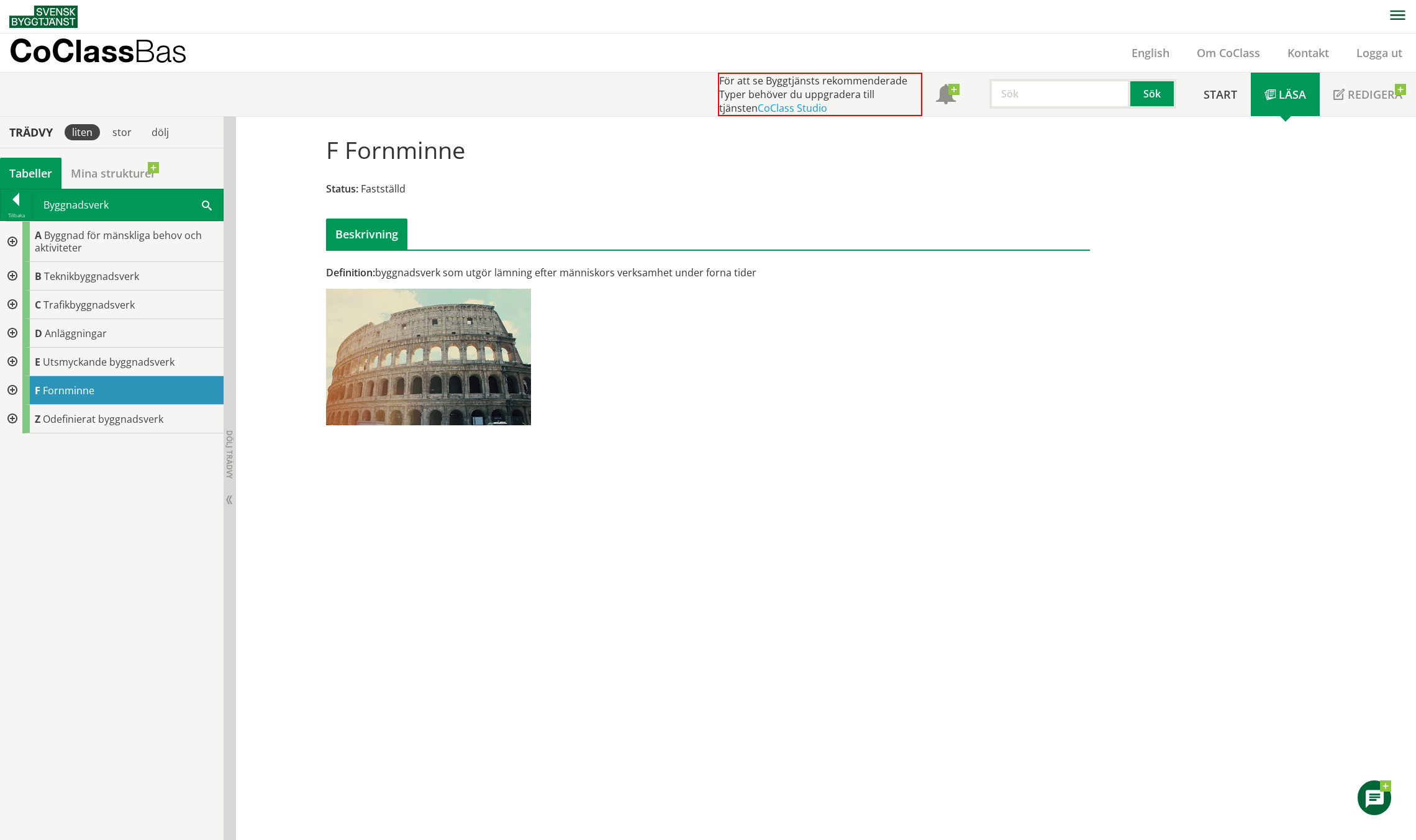
click at [13, 273] on div at bounding box center [11, 276] width 22 height 29
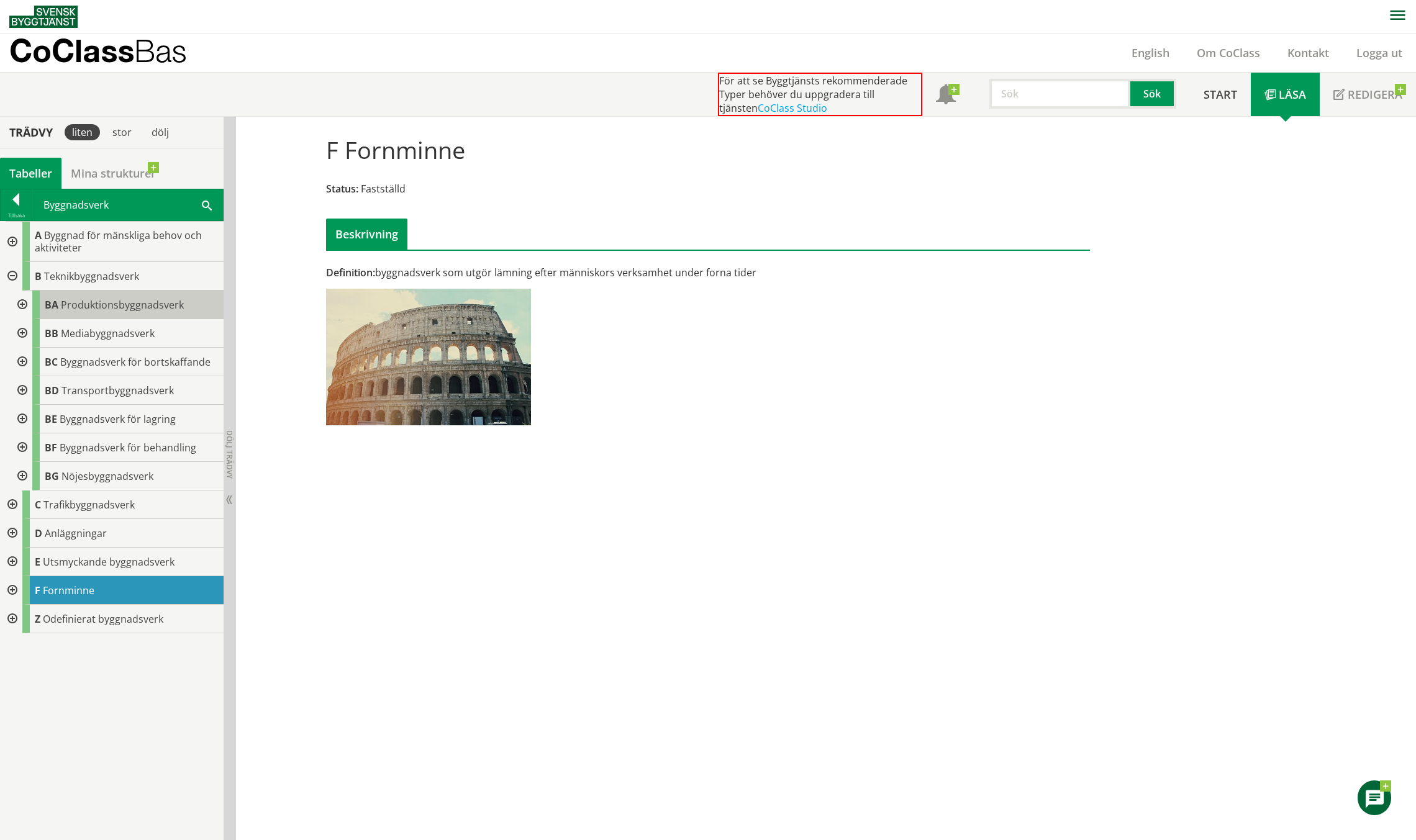
click at [114, 311] on div "BA Produktionsbyggnadsverk" at bounding box center [128, 305] width 191 height 29
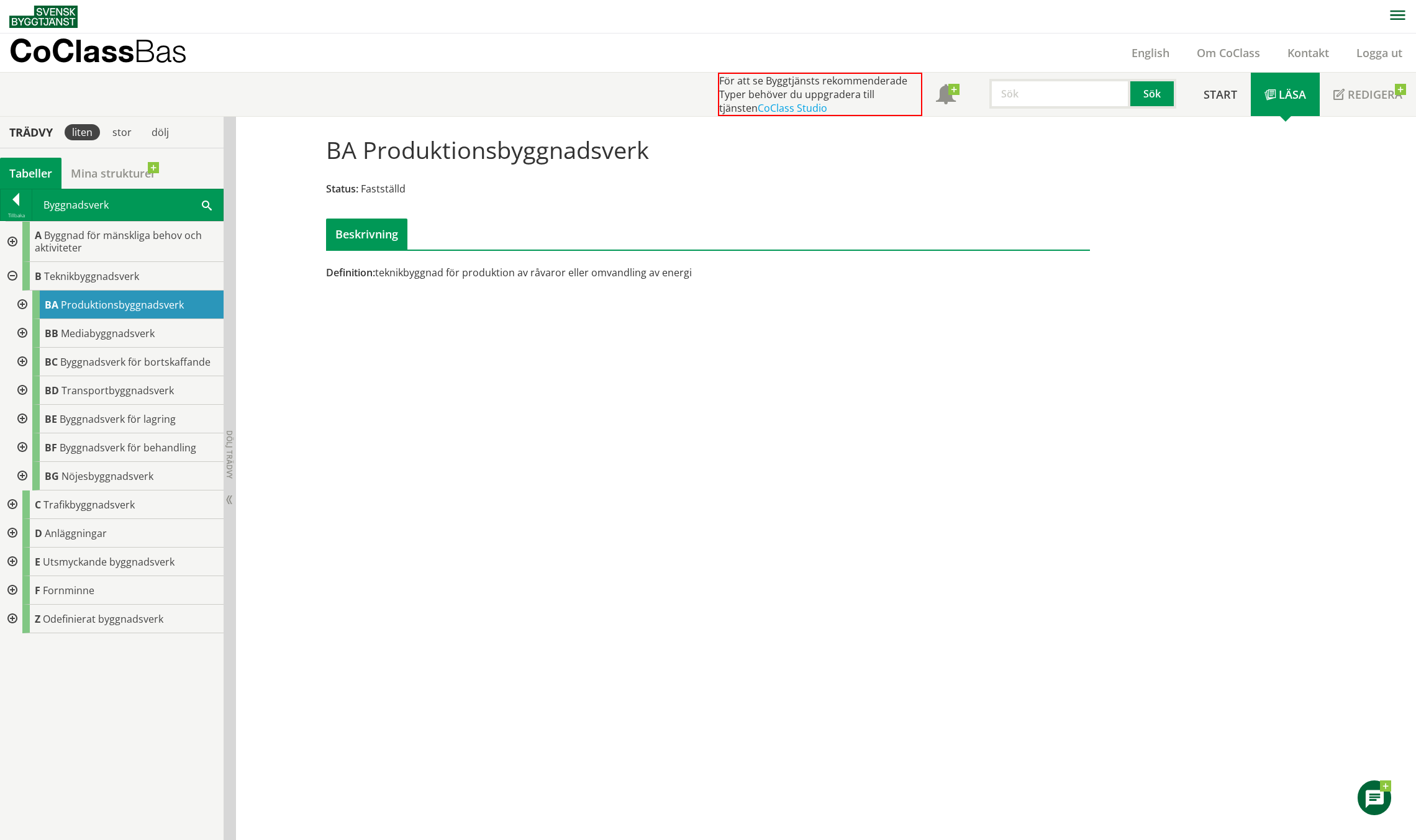
click at [12, 275] on div at bounding box center [11, 276] width 22 height 29
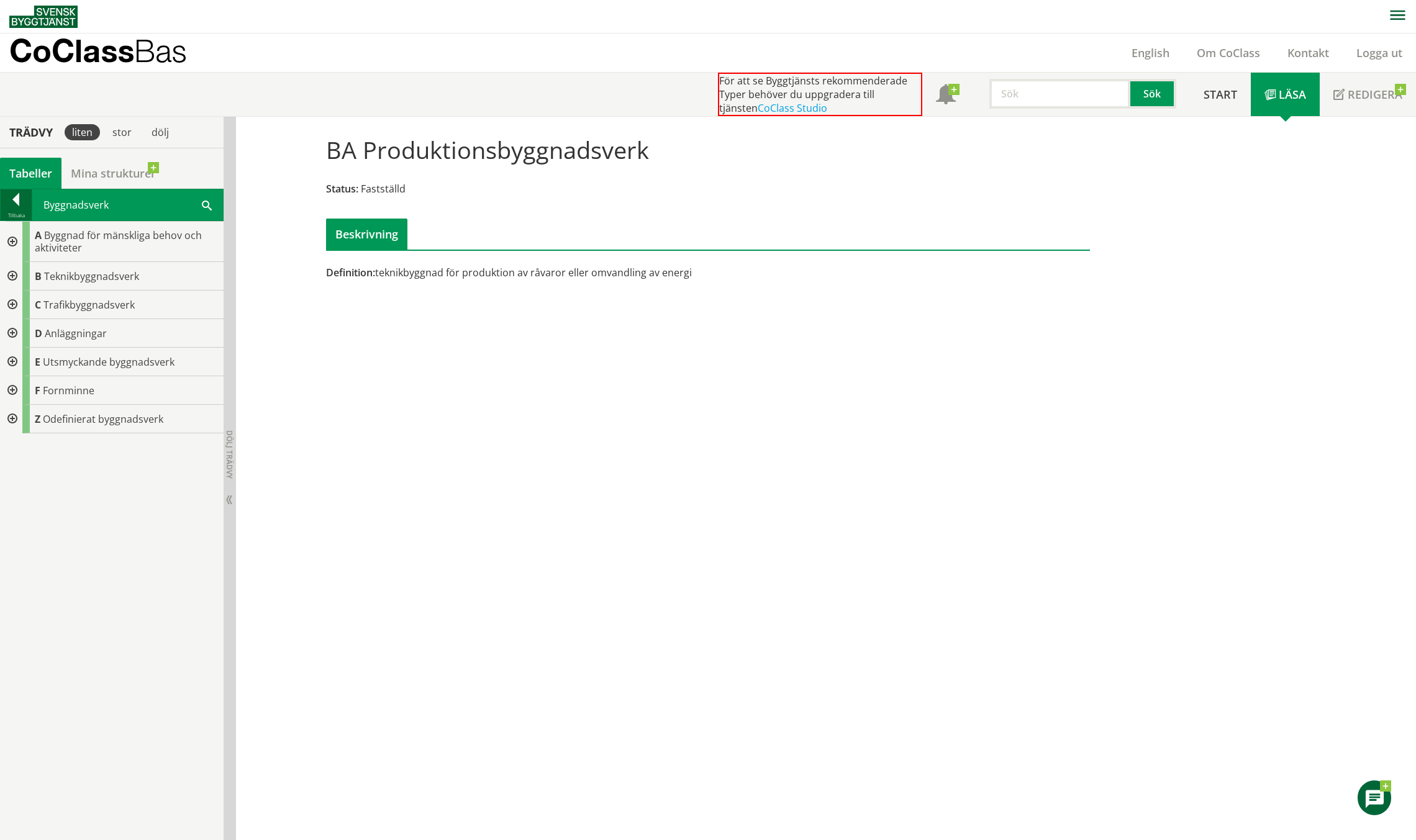
click at [17, 208] on div at bounding box center [16, 202] width 31 height 17
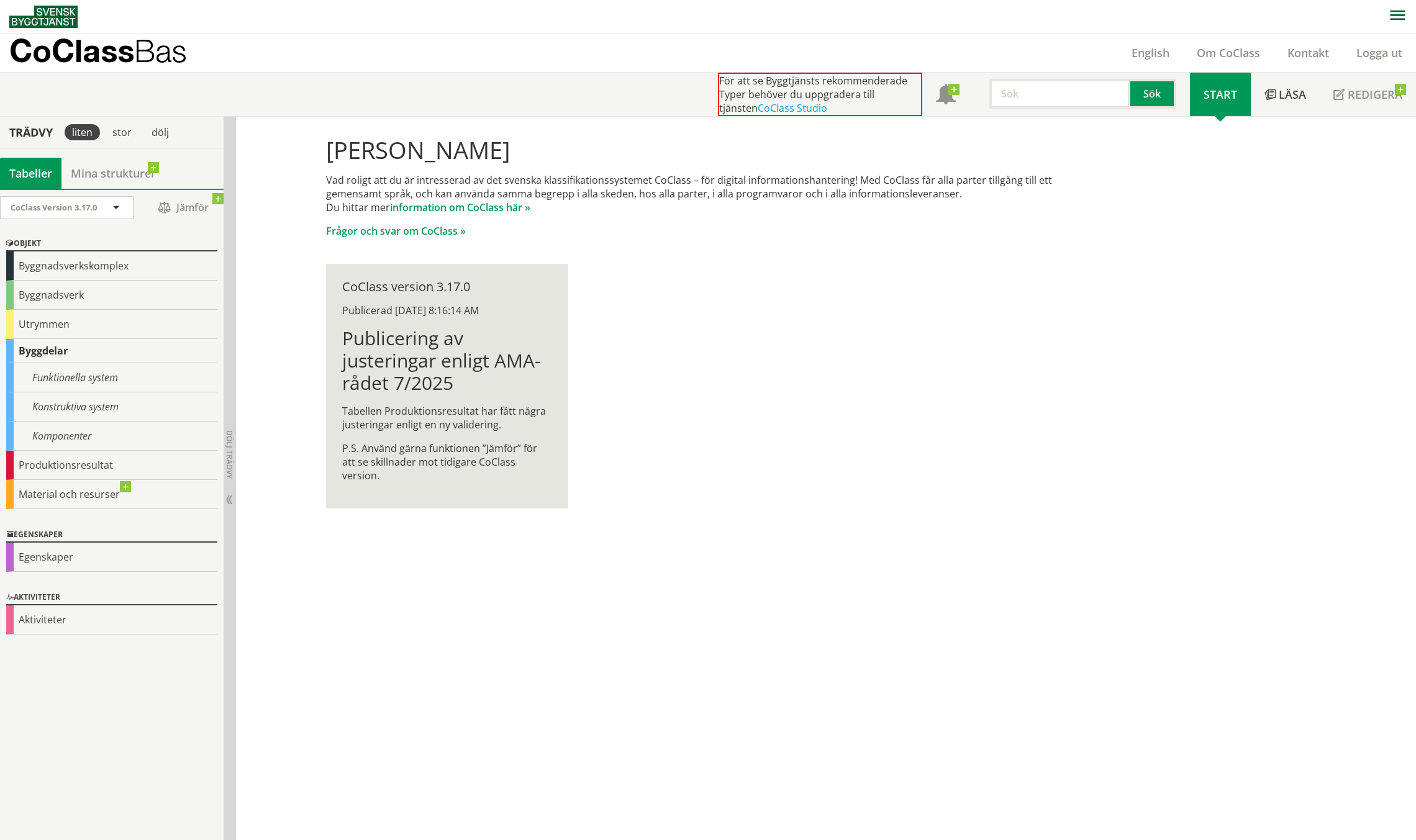
click at [219, 199] on link at bounding box center [218, 198] width 11 height 11
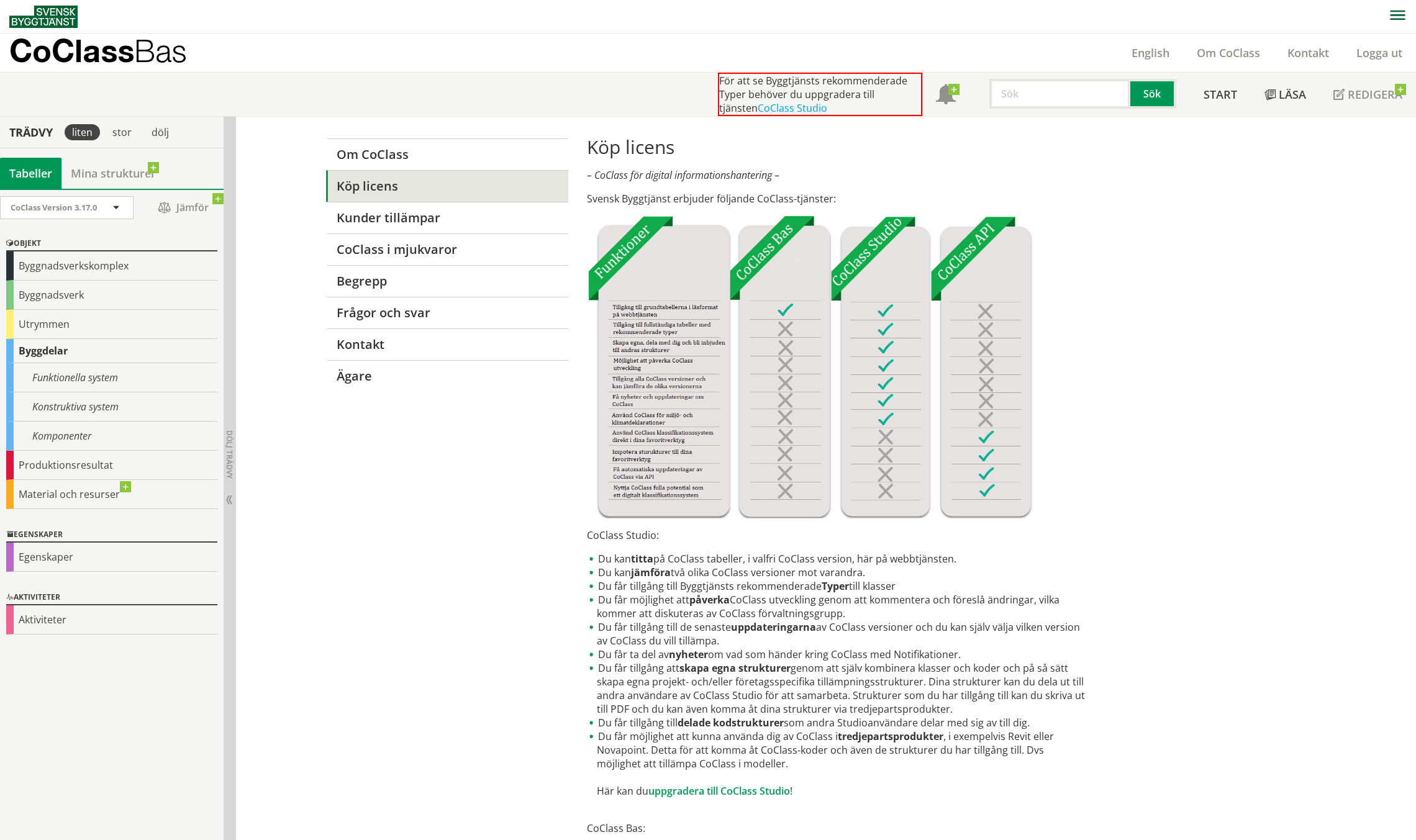
click at [219, 199] on link at bounding box center [218, 198] width 11 height 11
click at [152, 137] on div "dölj" at bounding box center [160, 132] width 32 height 16
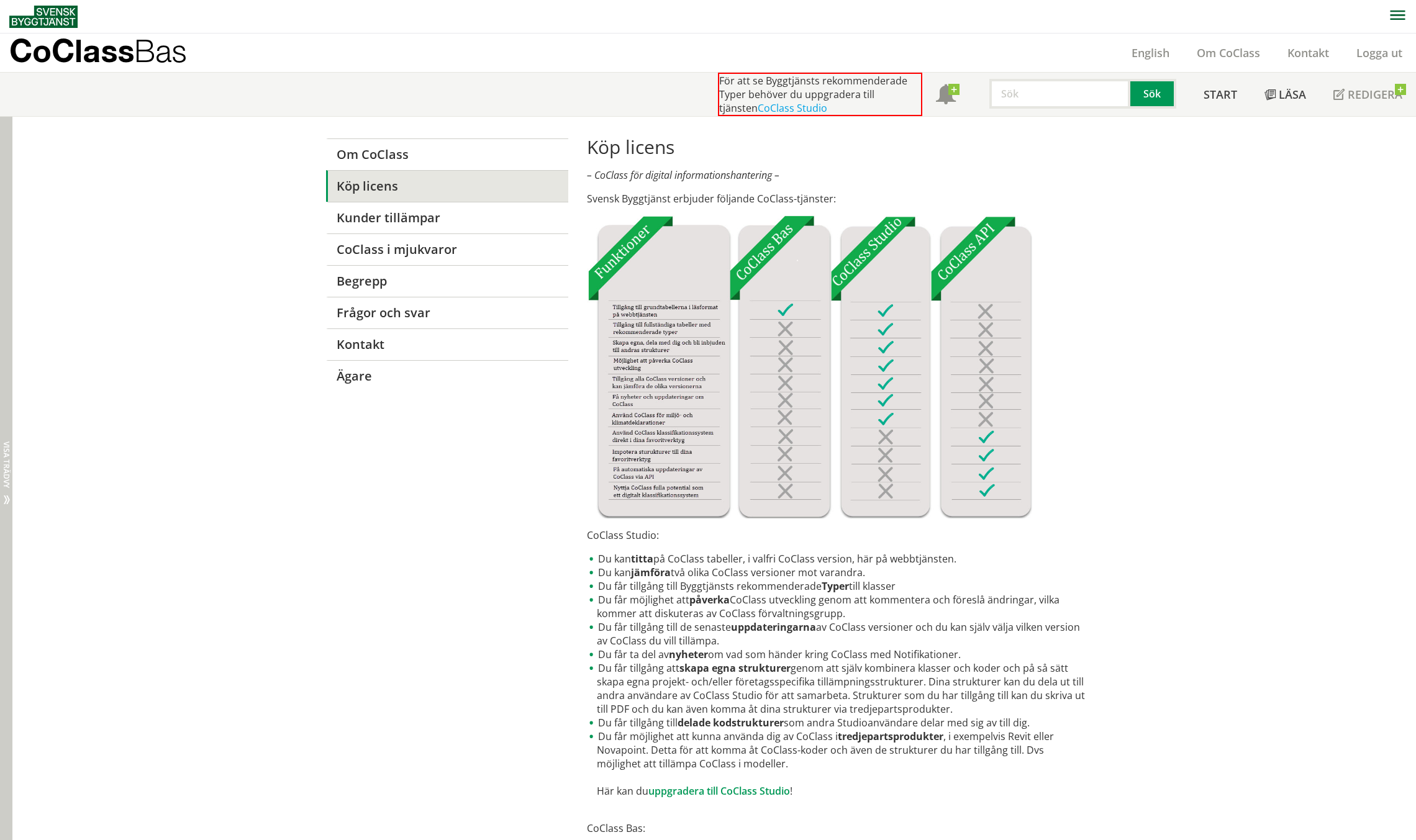
click at [10, 154] on div "Dölj trädvy Visa trädvy" at bounding box center [6, 637] width 13 height 1040
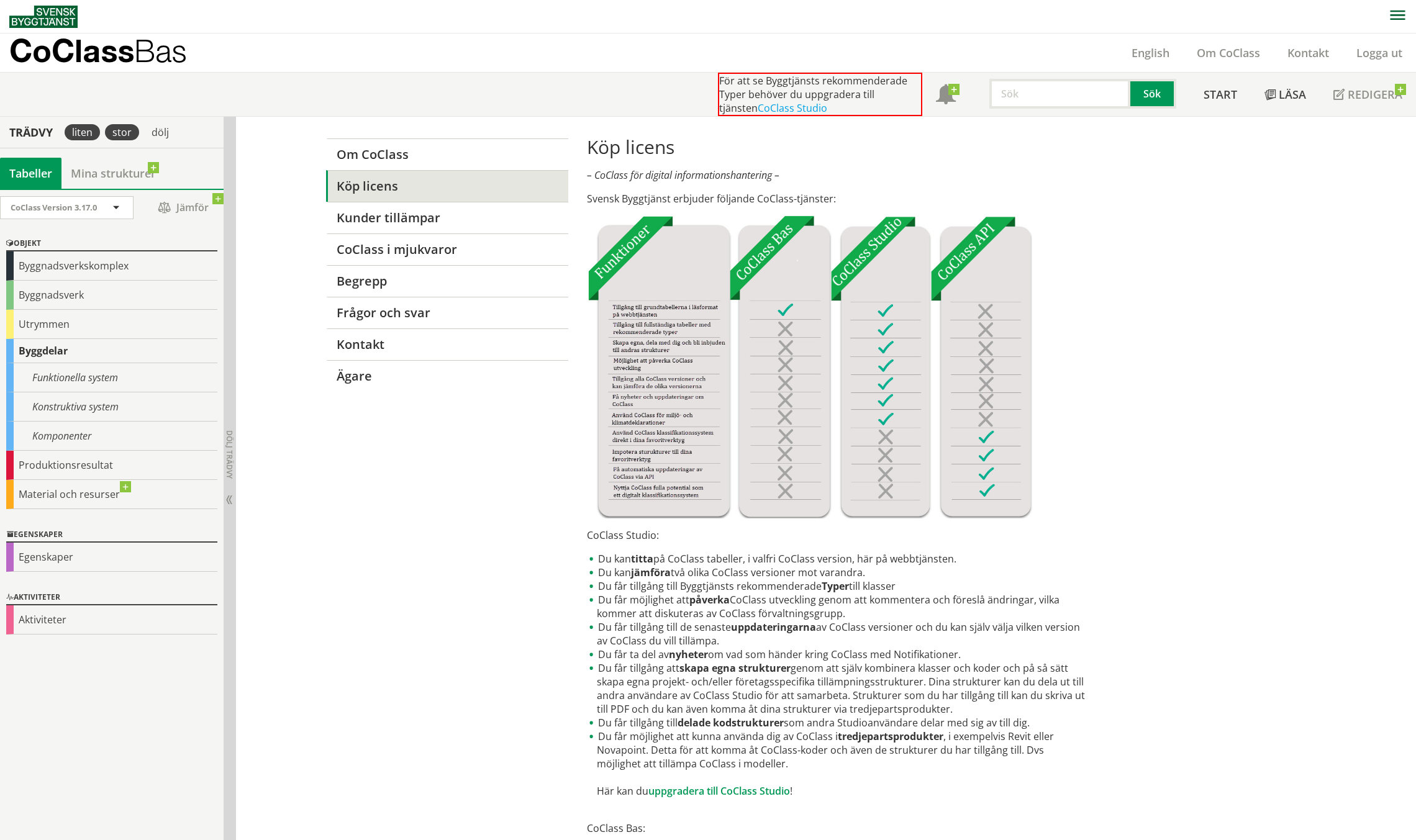
click at [127, 133] on div "stor" at bounding box center [122, 132] width 34 height 16
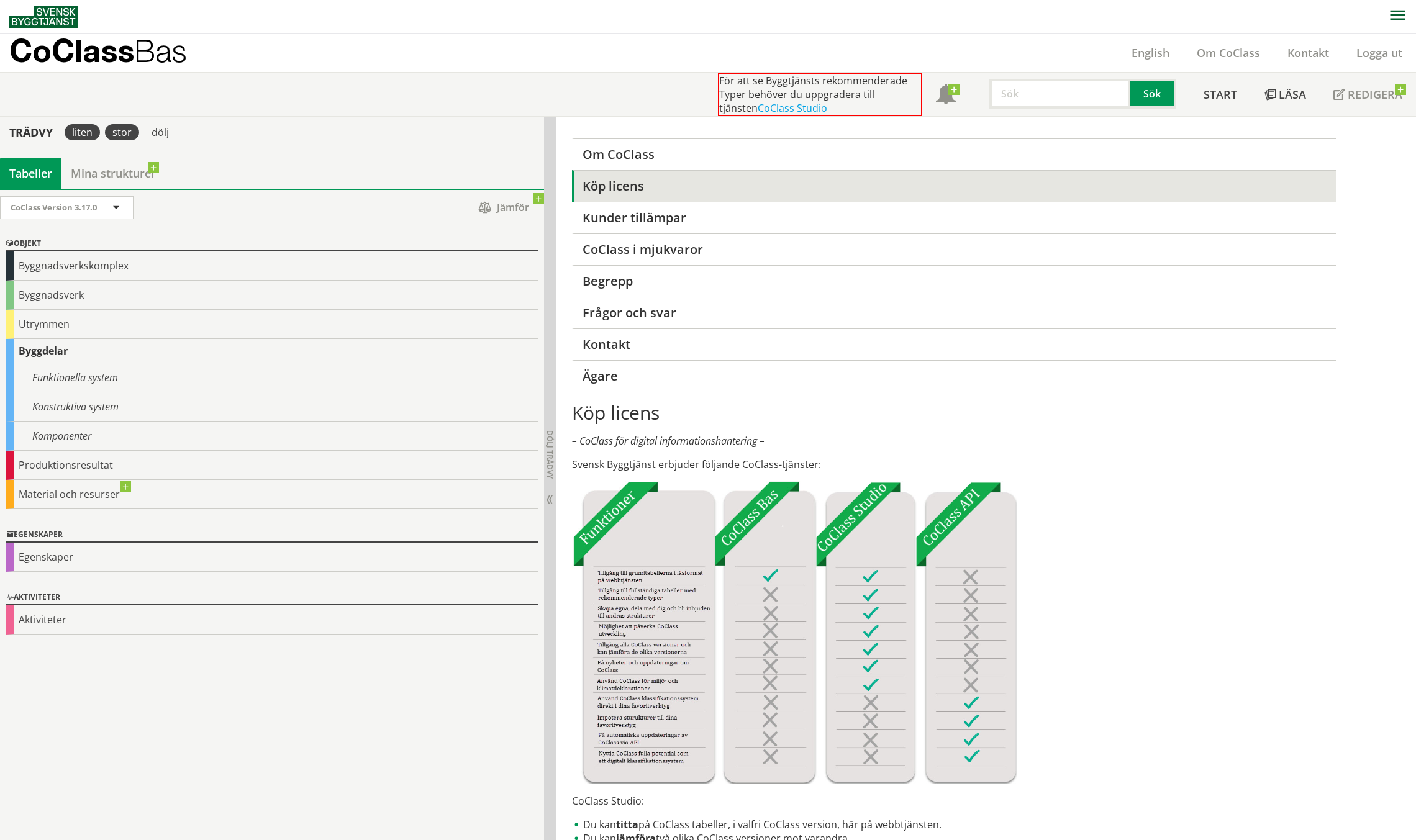
click at [92, 130] on div "liten" at bounding box center [82, 132] width 35 height 16
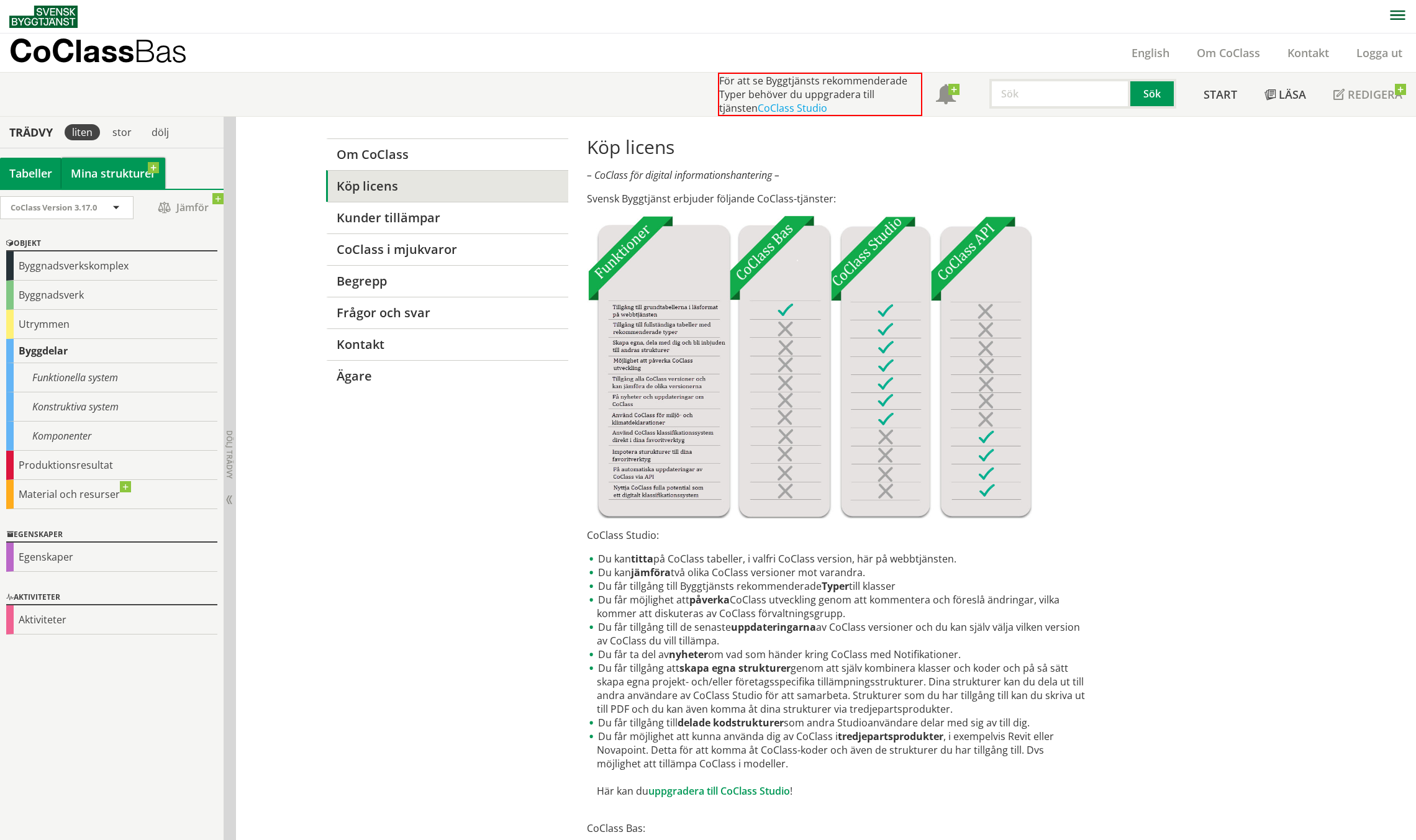
click at [104, 174] on link "Mina strukturer" at bounding box center [113, 173] width 104 height 31
click at [142, 273] on div "Byggnadsverkskomplex" at bounding box center [112, 266] width 211 height 29
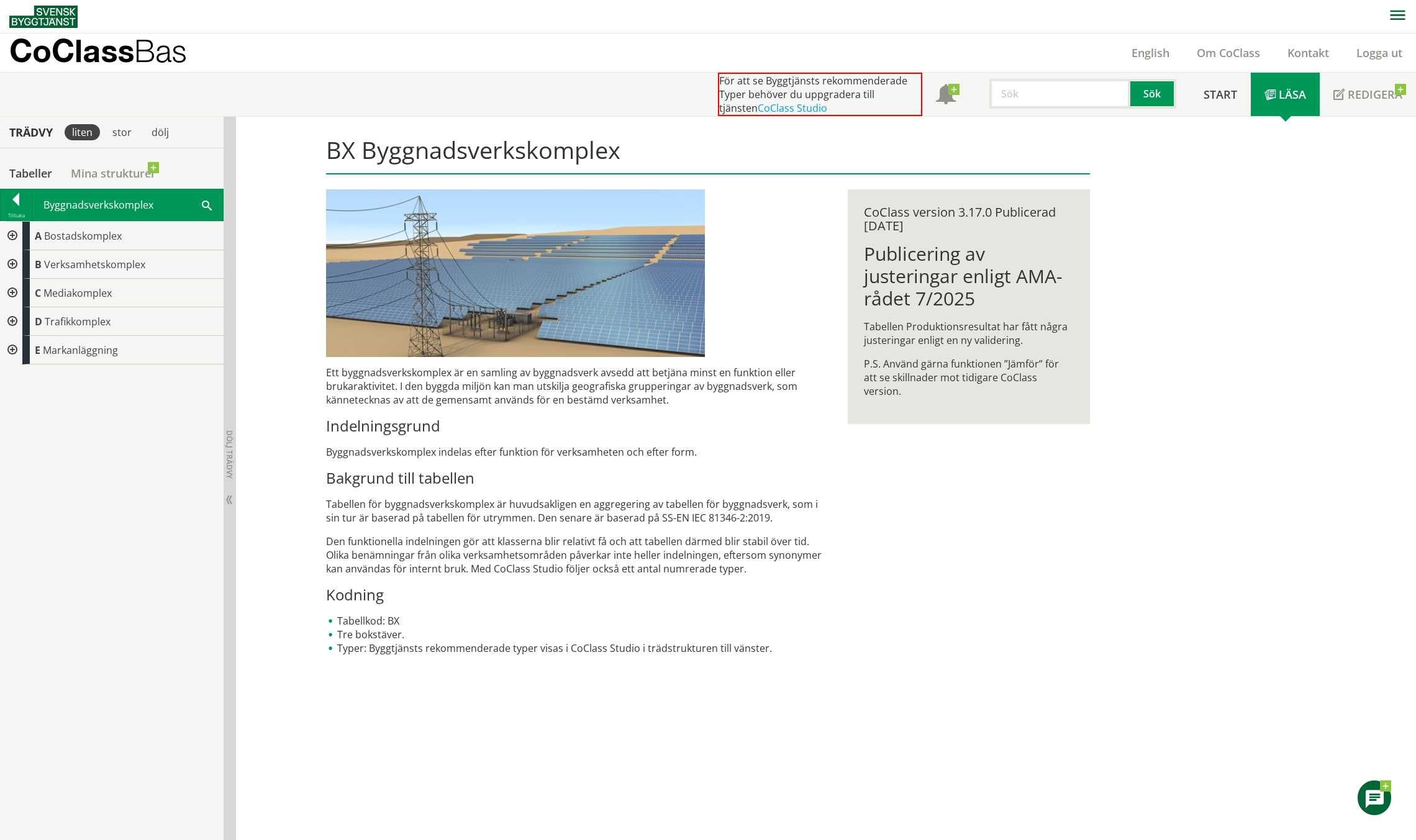
drag, startPoint x: 931, startPoint y: 553, endPoint x: 944, endPoint y: 542, distance: 17.0
click at [931, 553] on div "BX Byggnadsverkskomplex Ett byggnadsverkskomplex är en samling av byggnadsverk …" at bounding box center [707, 394] width 795 height 554
click at [867, 658] on div "BX Byggnadsverkskomplex Ett byggnadsverkskomplex är en samling av byggnadsverk …" at bounding box center [707, 394] width 795 height 554
